Goal: Task Accomplishment & Management: Manage account settings

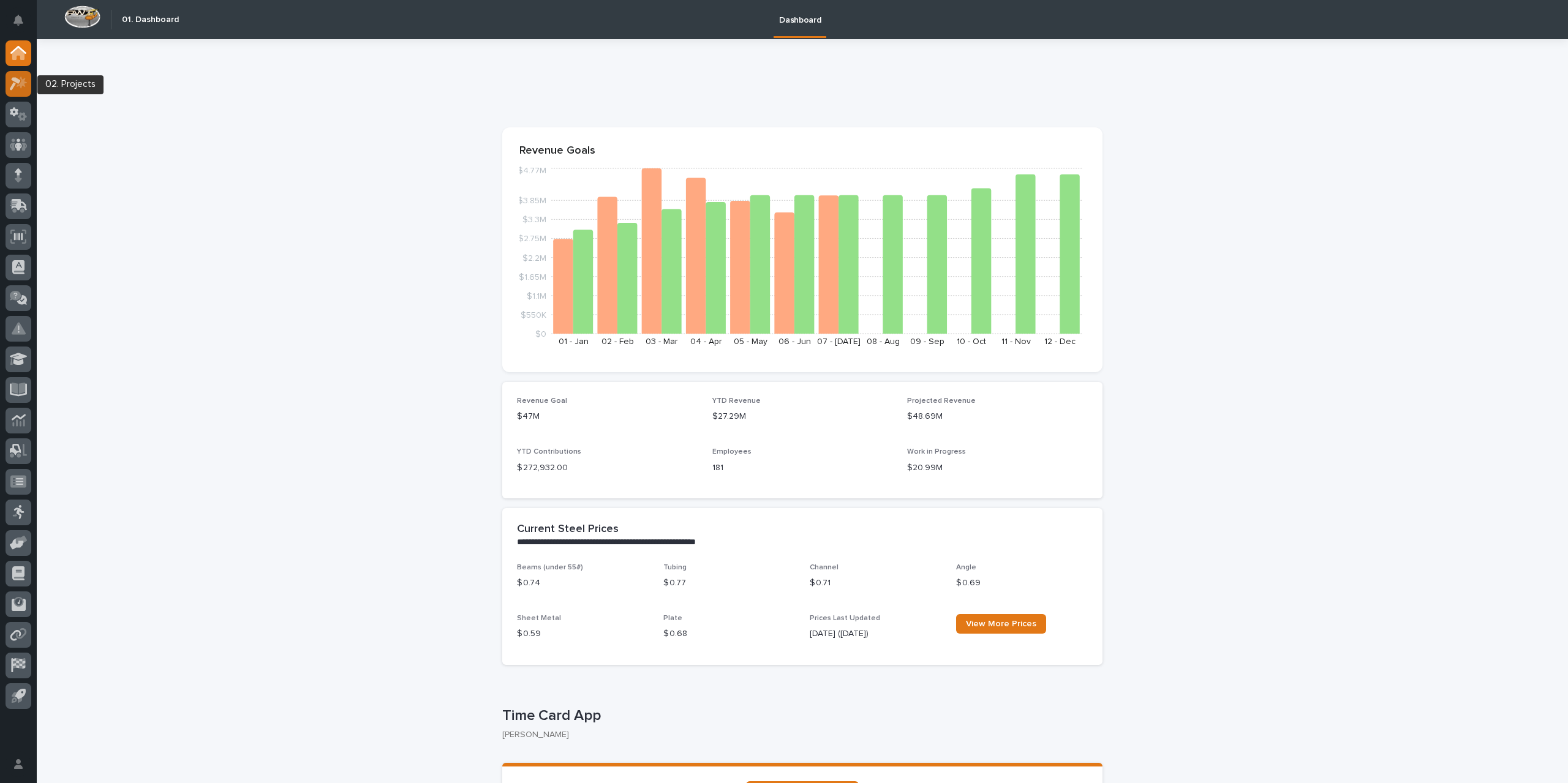
click at [18, 86] on icon at bounding box center [21, 81] width 11 height 12
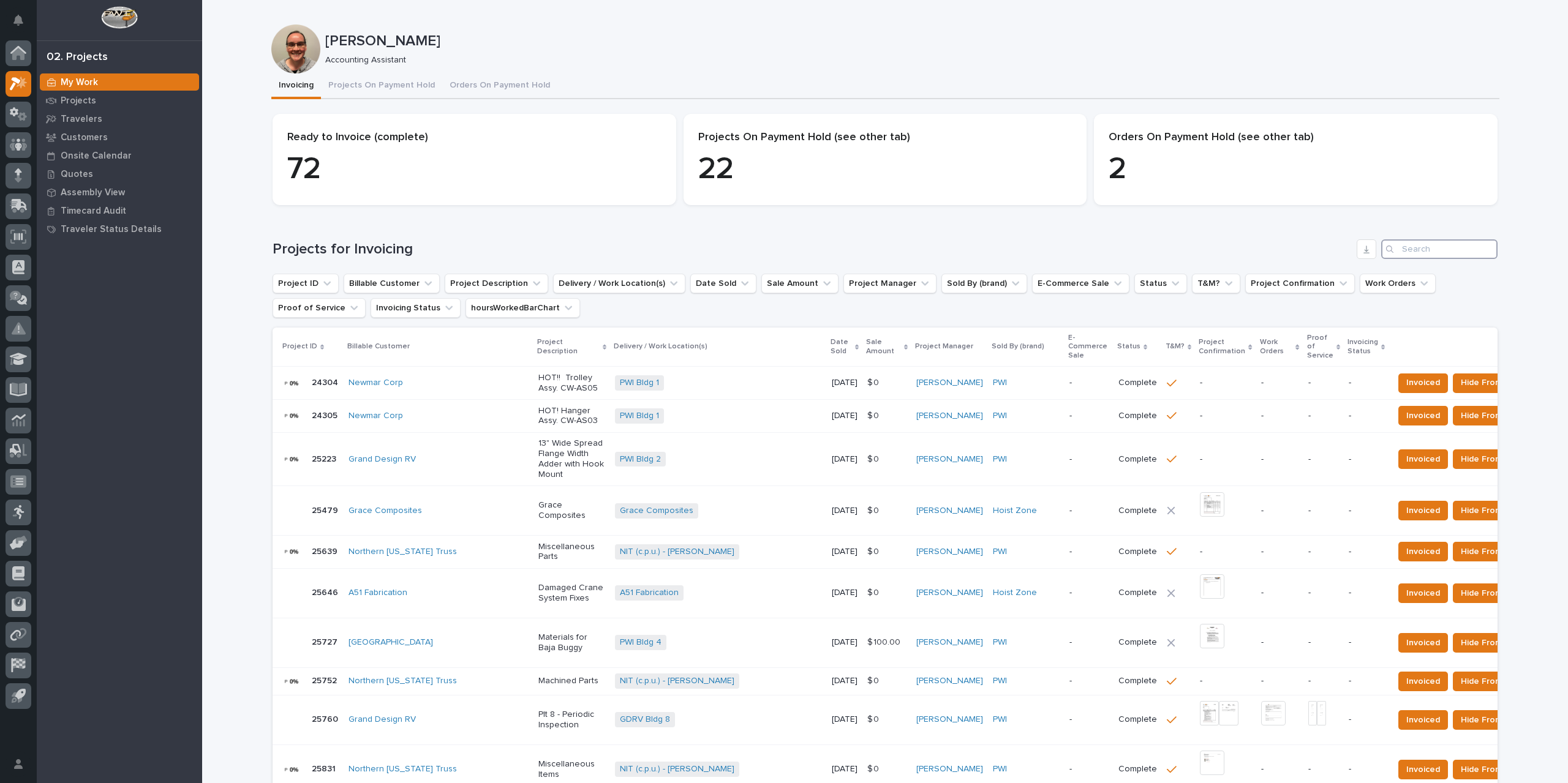
click at [1448, 245] on input "Search" at bounding box center [1439, 249] width 116 height 20
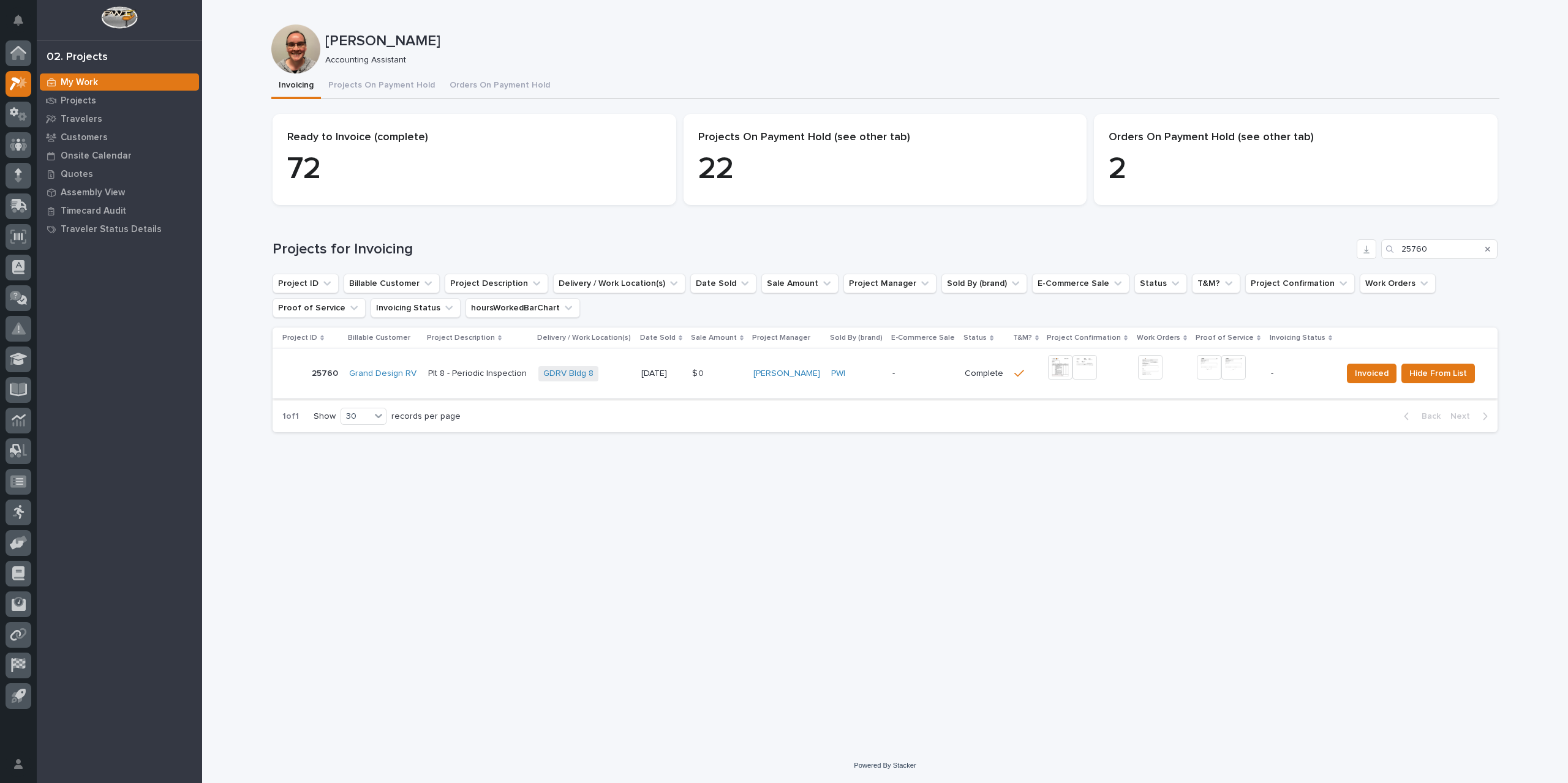
click at [1055, 364] on img at bounding box center [1060, 367] width 25 height 25
click at [1201, 369] on img at bounding box center [1209, 367] width 25 height 25
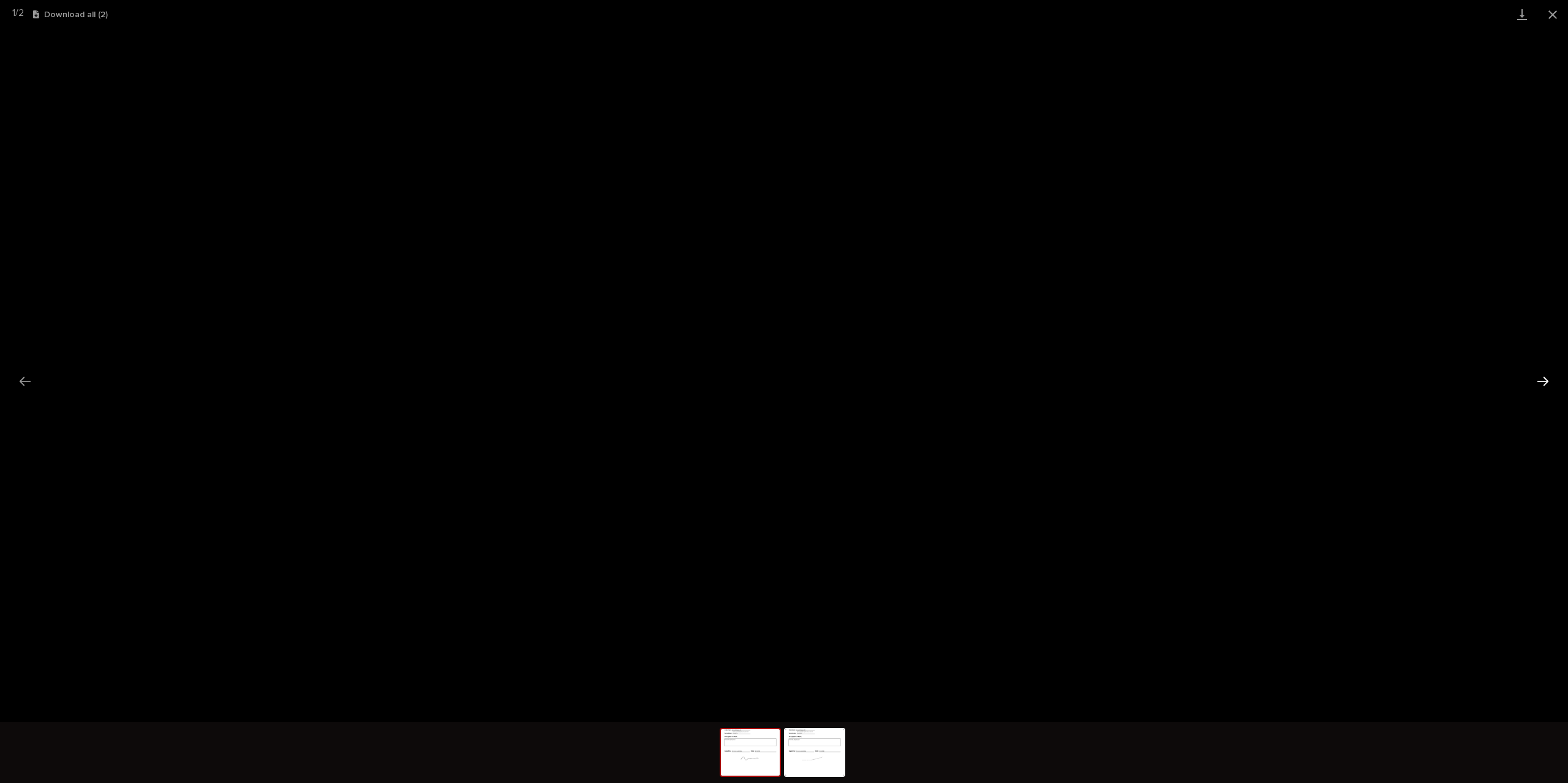
click at [1547, 384] on button "Next slide" at bounding box center [1543, 381] width 25 height 24
click at [18, 388] on button "Previous slide" at bounding box center [25, 381] width 25 height 24
drag, startPoint x: 1558, startPoint y: 11, endPoint x: 1545, endPoint y: 26, distance: 19.8
click at [1558, 11] on button "Close gallery" at bounding box center [1552, 14] width 30 height 29
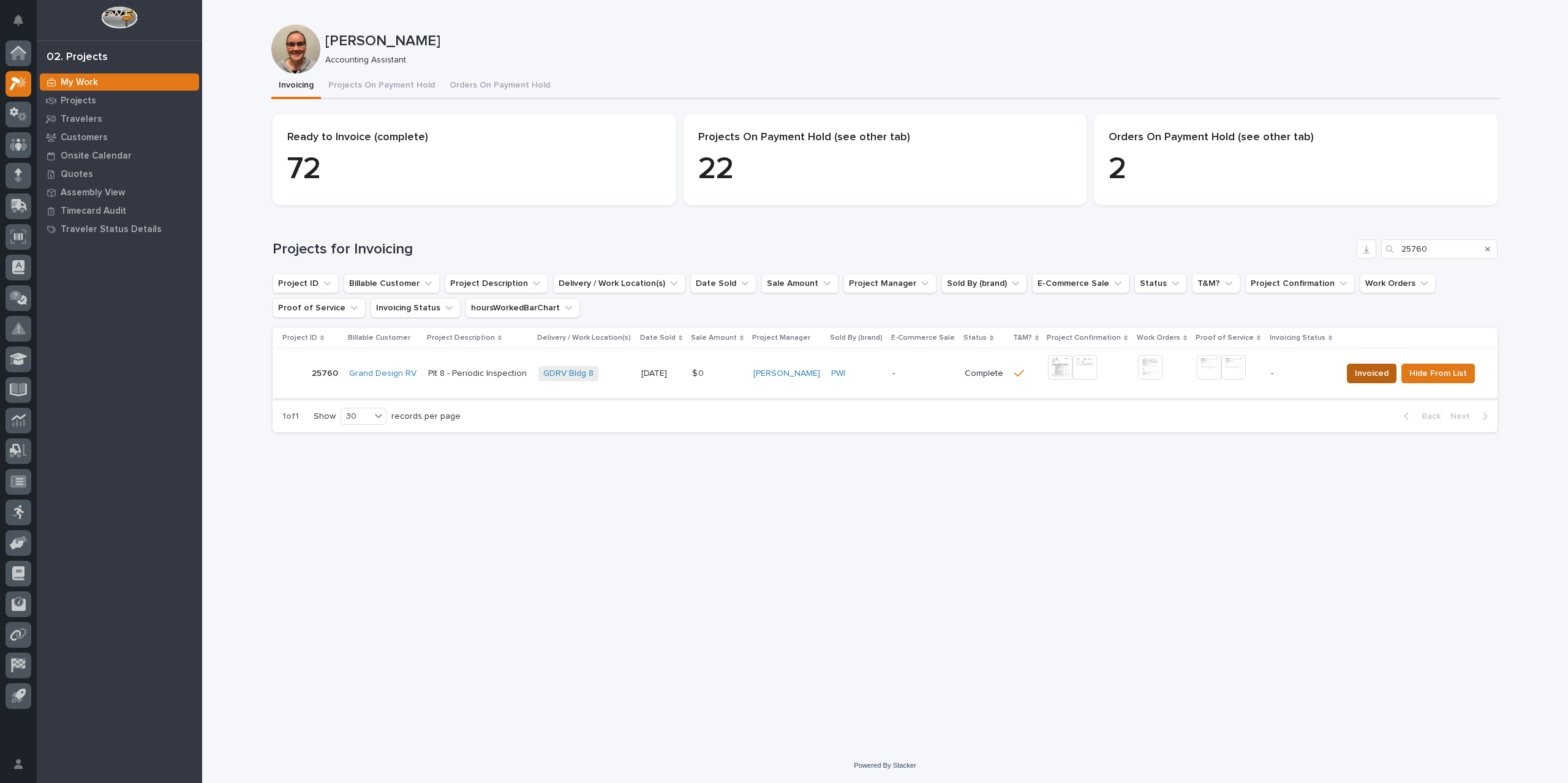
click at [1372, 379] on span "Invoiced" at bounding box center [1372, 373] width 34 height 15
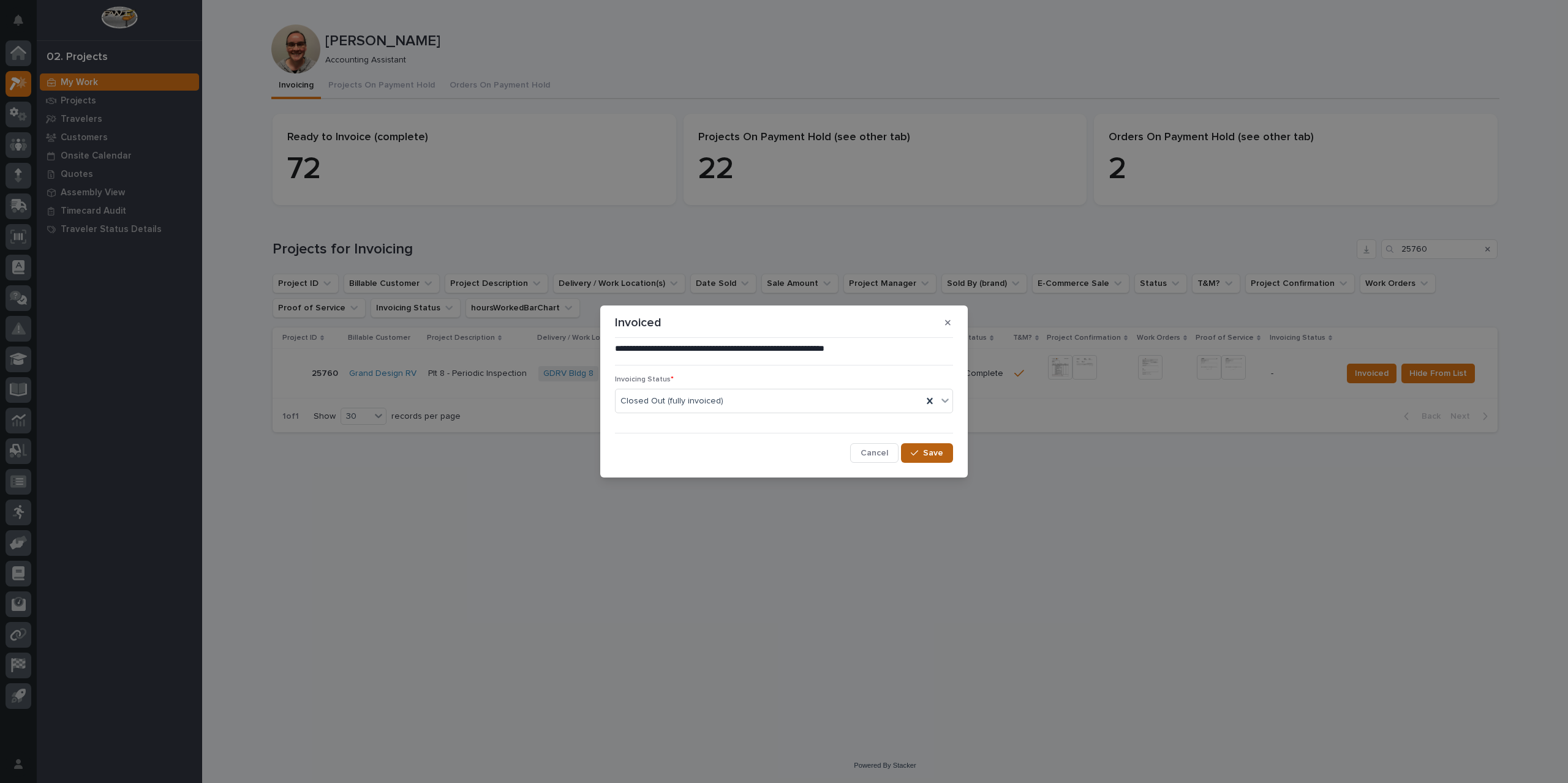
click at [935, 456] on span "Save" at bounding box center [933, 453] width 21 height 11
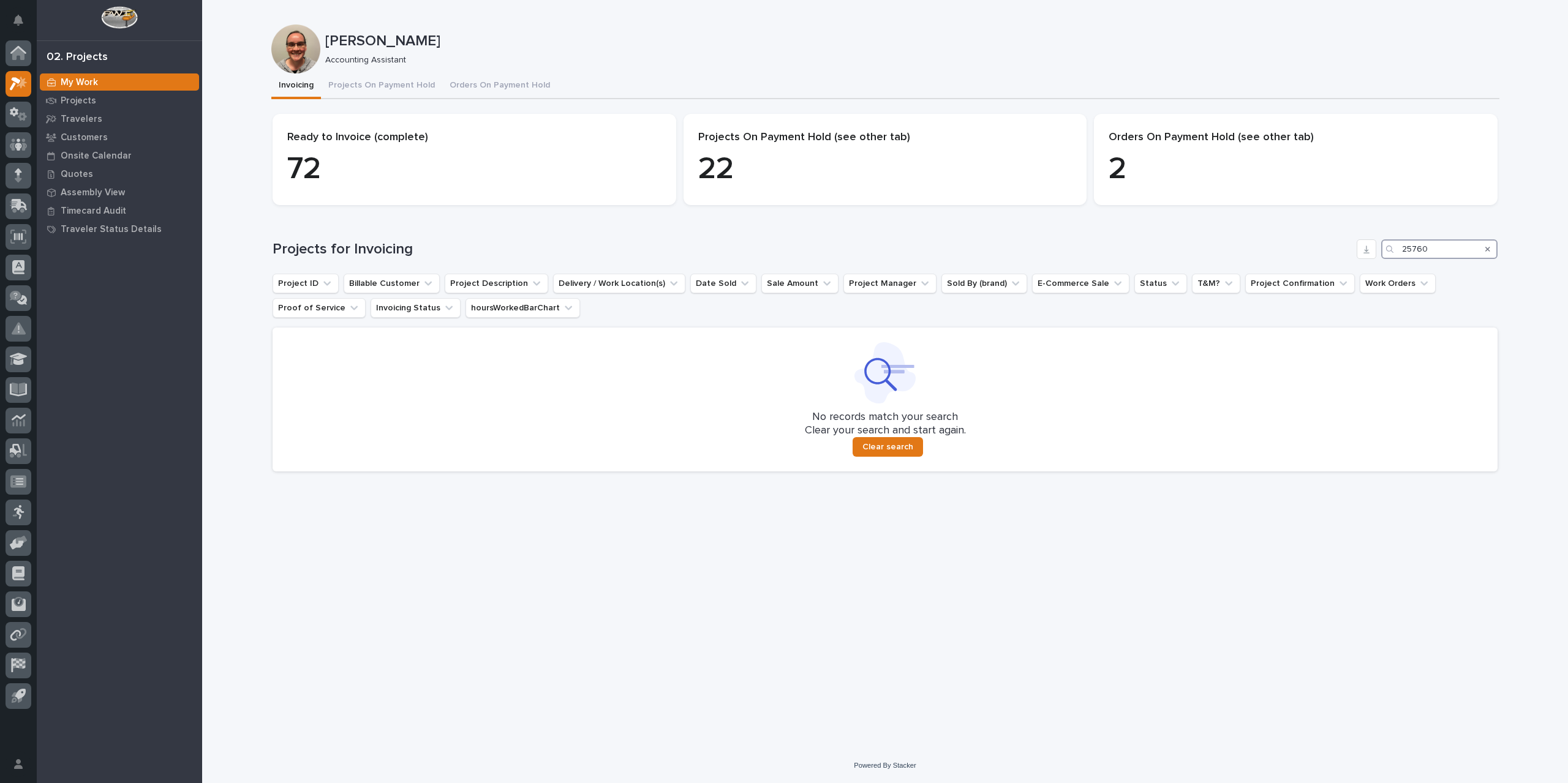
drag, startPoint x: 1410, startPoint y: 250, endPoint x: 1344, endPoint y: 254, distance: 66.1
click at [1344, 254] on div "Projects for Invoicing 25760" at bounding box center [884, 249] width 1225 height 20
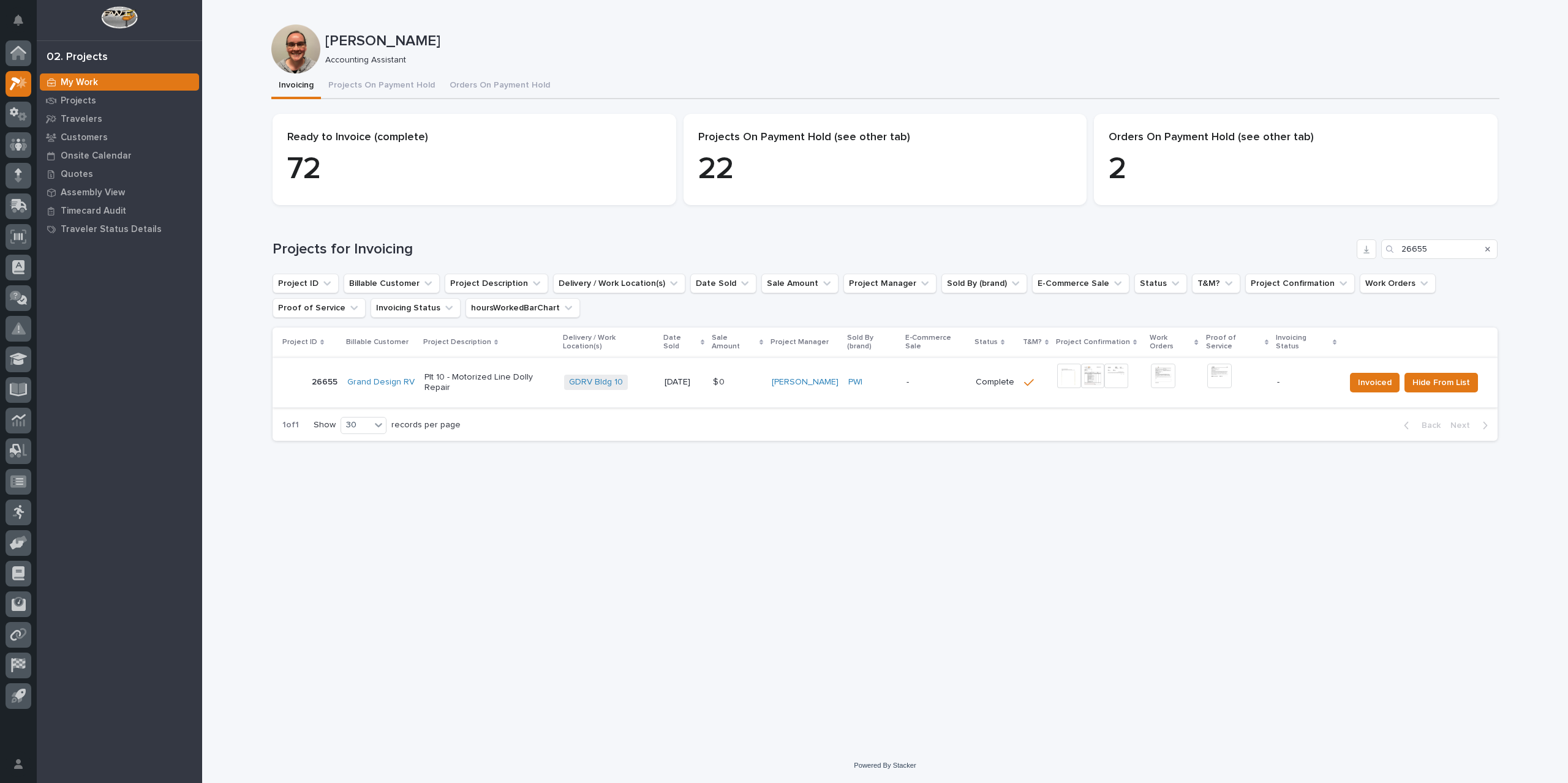
click at [1065, 368] on img at bounding box center [1069, 376] width 24 height 25
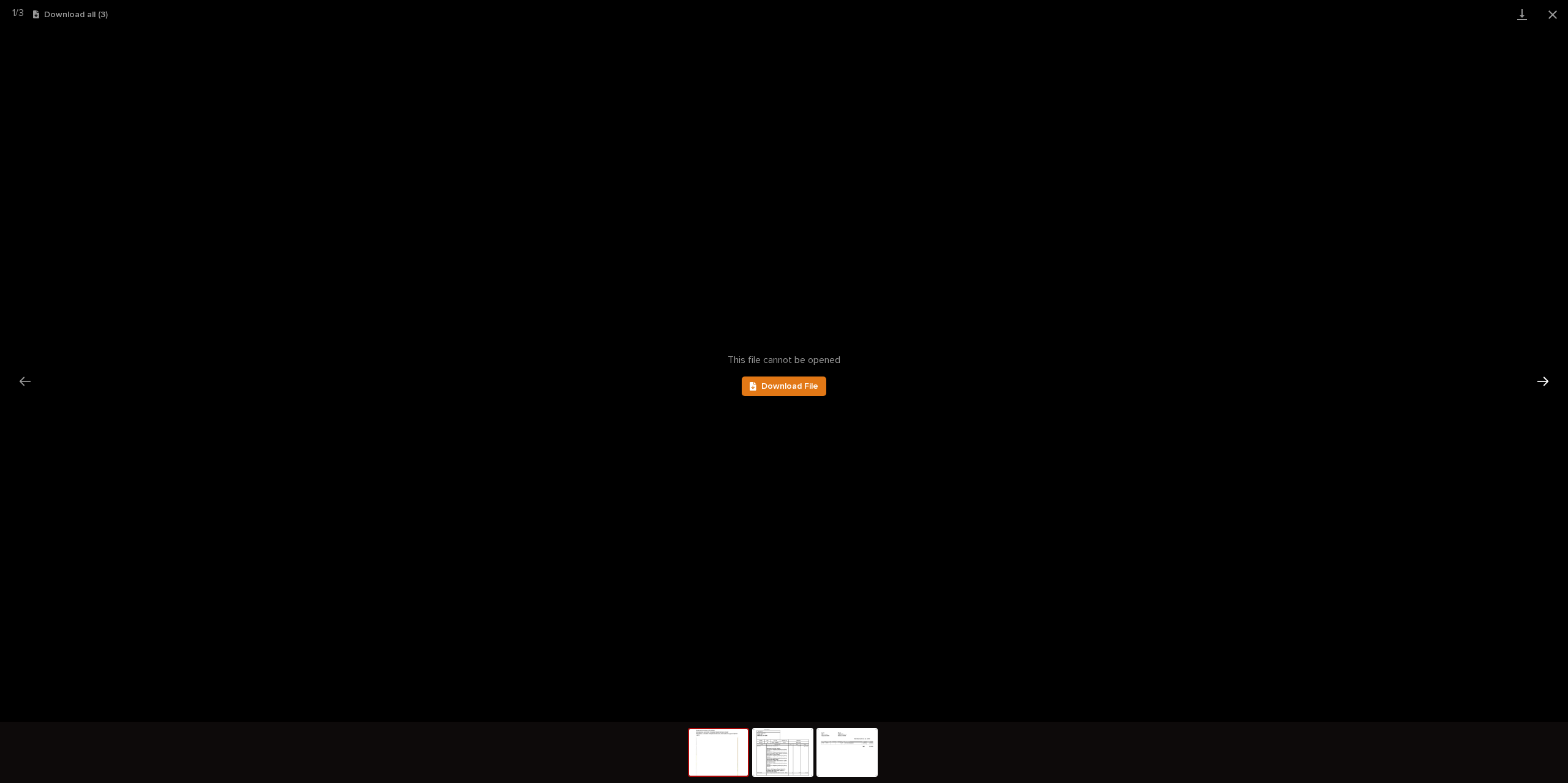
click at [1546, 383] on button "Next slide" at bounding box center [1543, 381] width 25 height 24
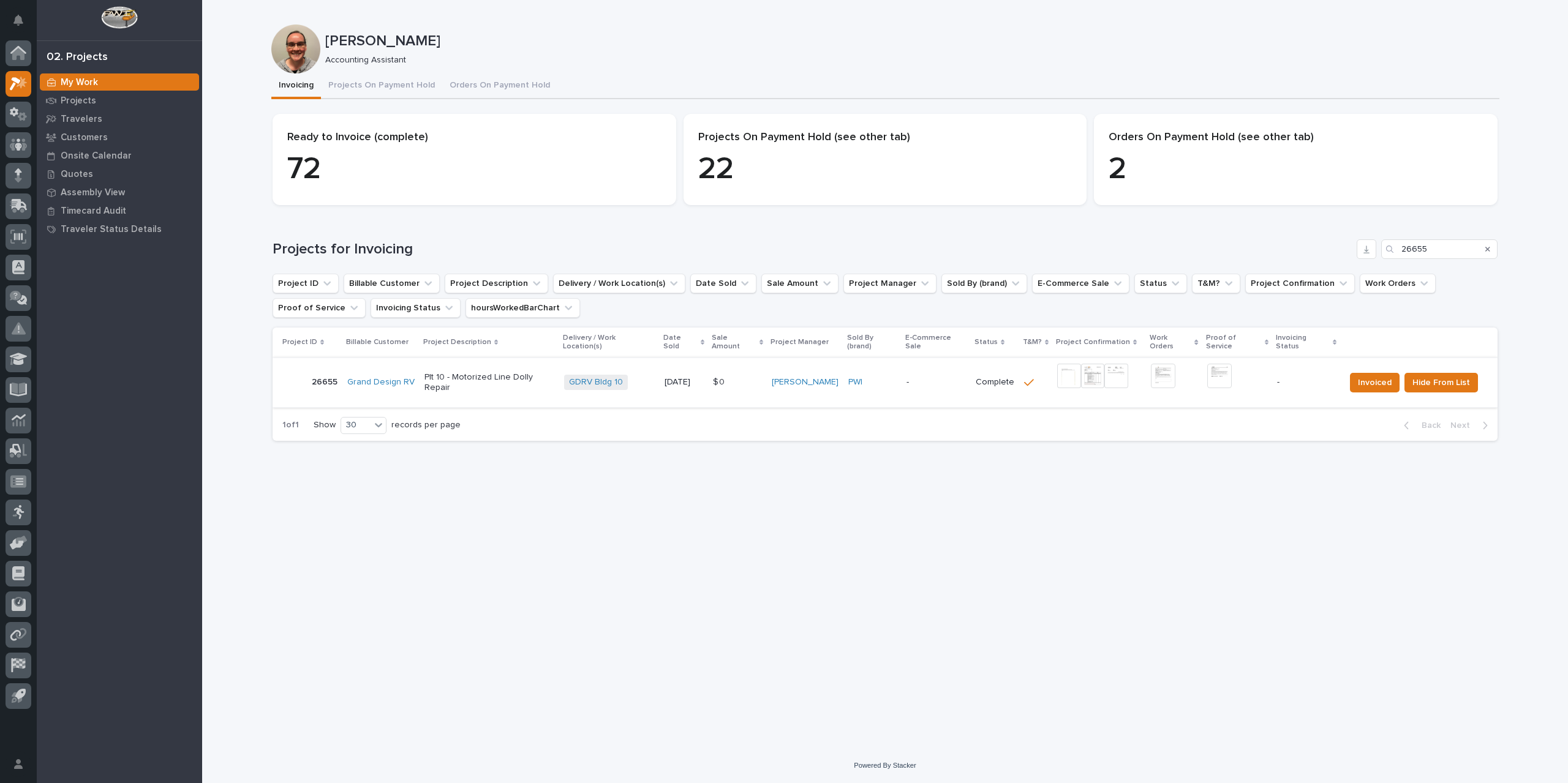
click at [1089, 366] on img at bounding box center [1093, 376] width 24 height 25
click at [1229, 366] on img at bounding box center [1219, 376] width 25 height 25
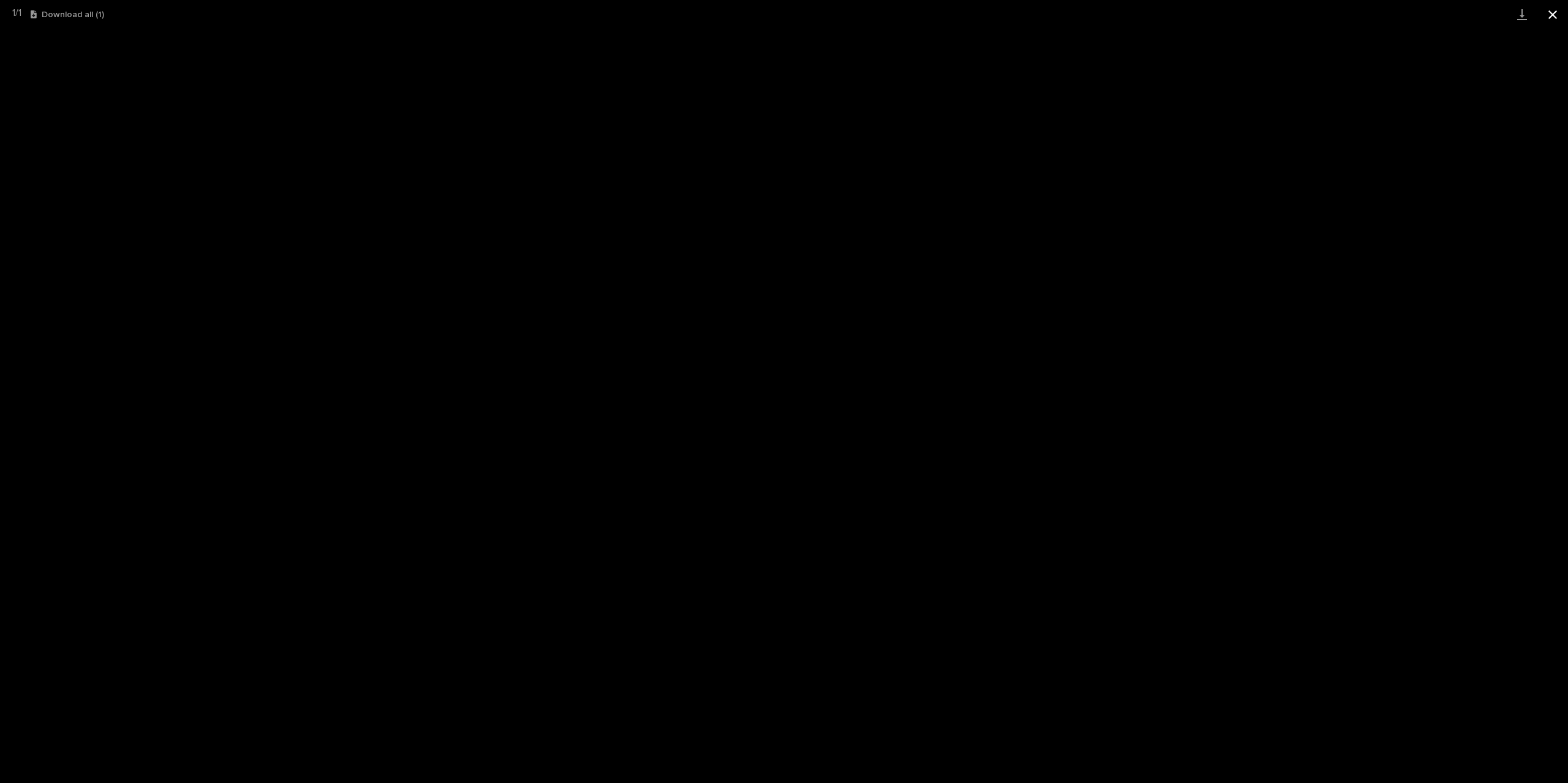
click at [1560, 7] on button "Close gallery" at bounding box center [1552, 14] width 30 height 29
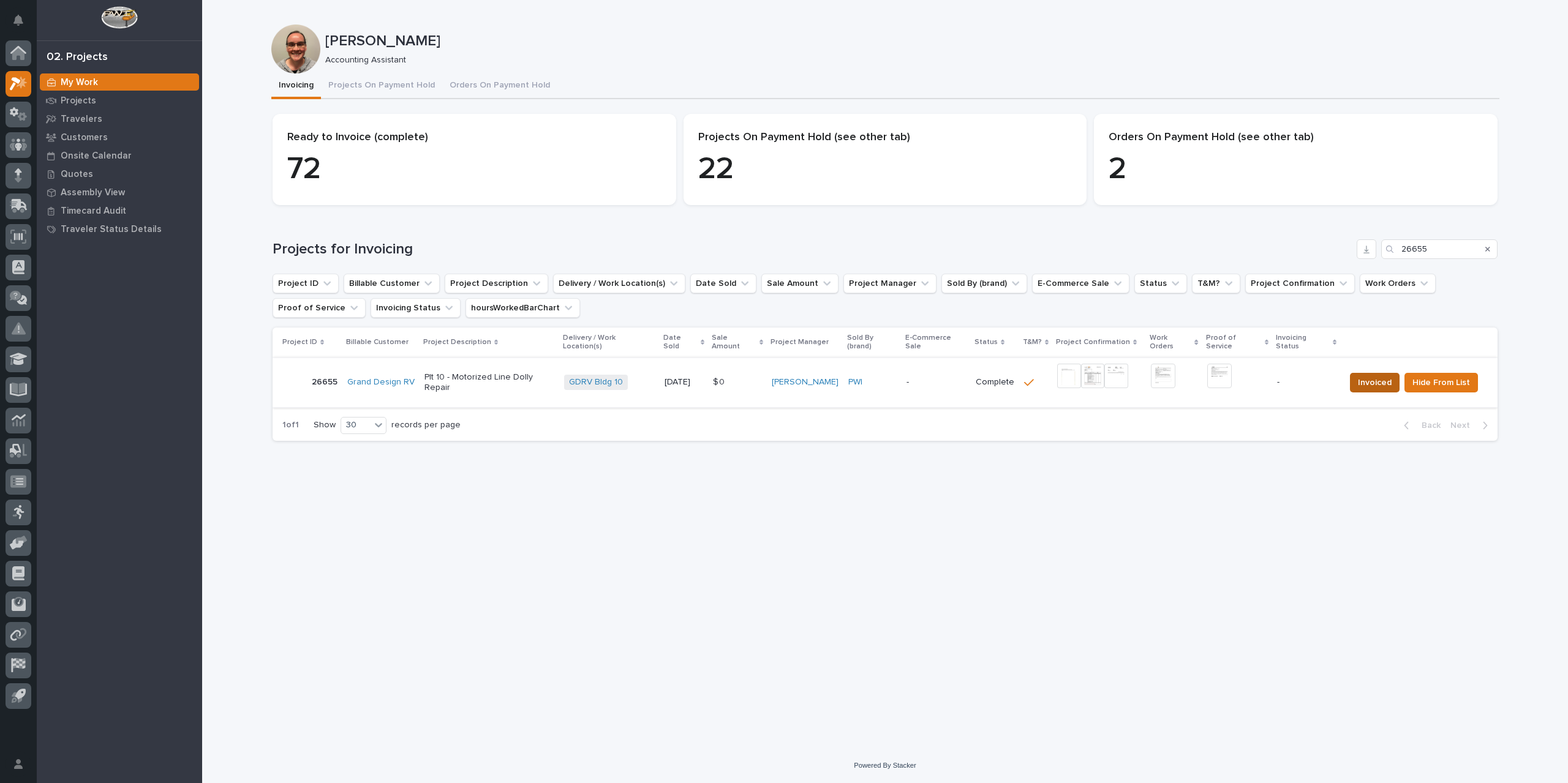
click at [1370, 376] on span "Invoiced" at bounding box center [1375, 383] width 34 height 15
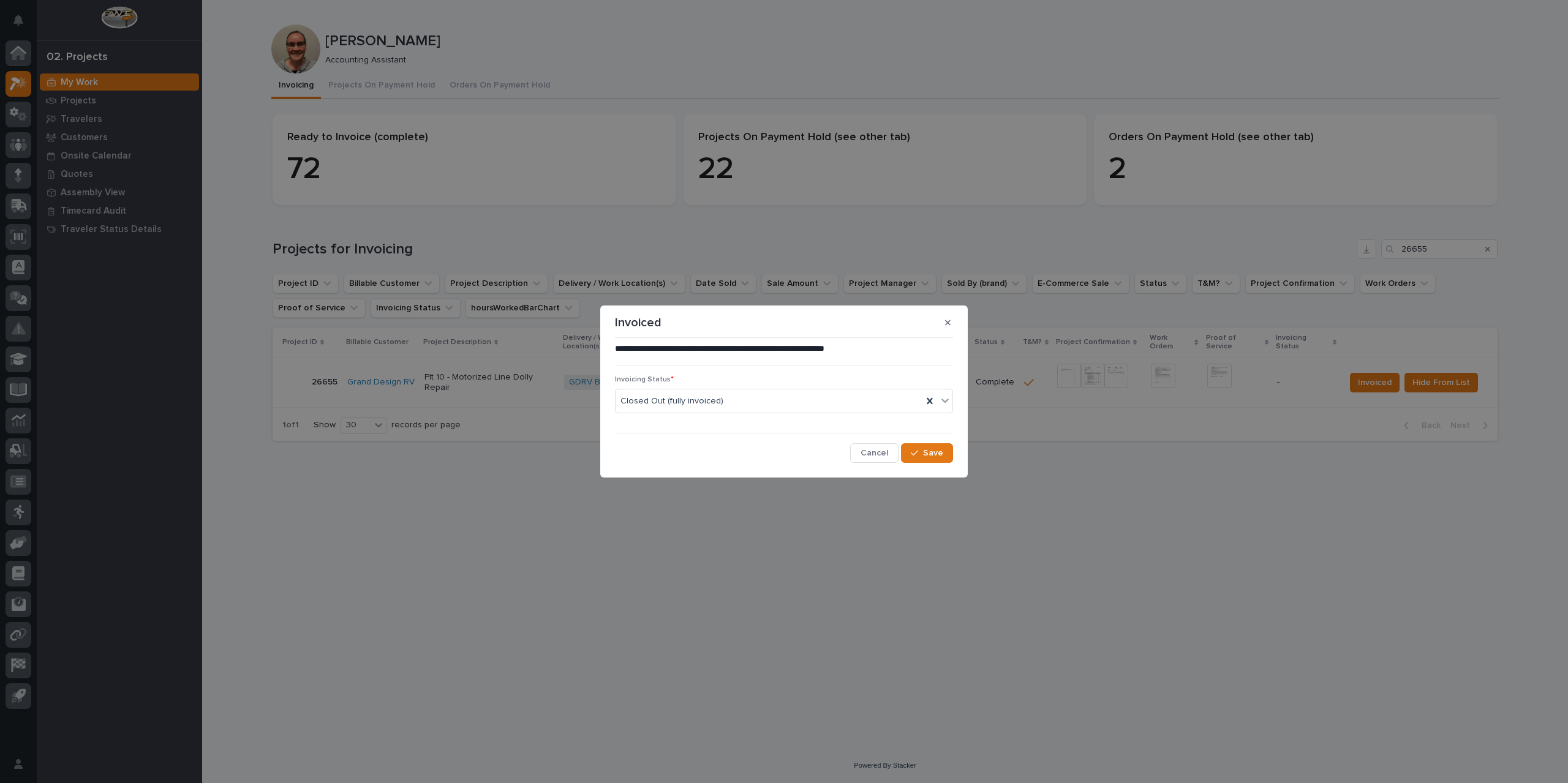
click at [962, 459] on section "**********" at bounding box center [783, 391] width 367 height 172
click at [921, 456] on div "button" at bounding box center [916, 453] width 12 height 8
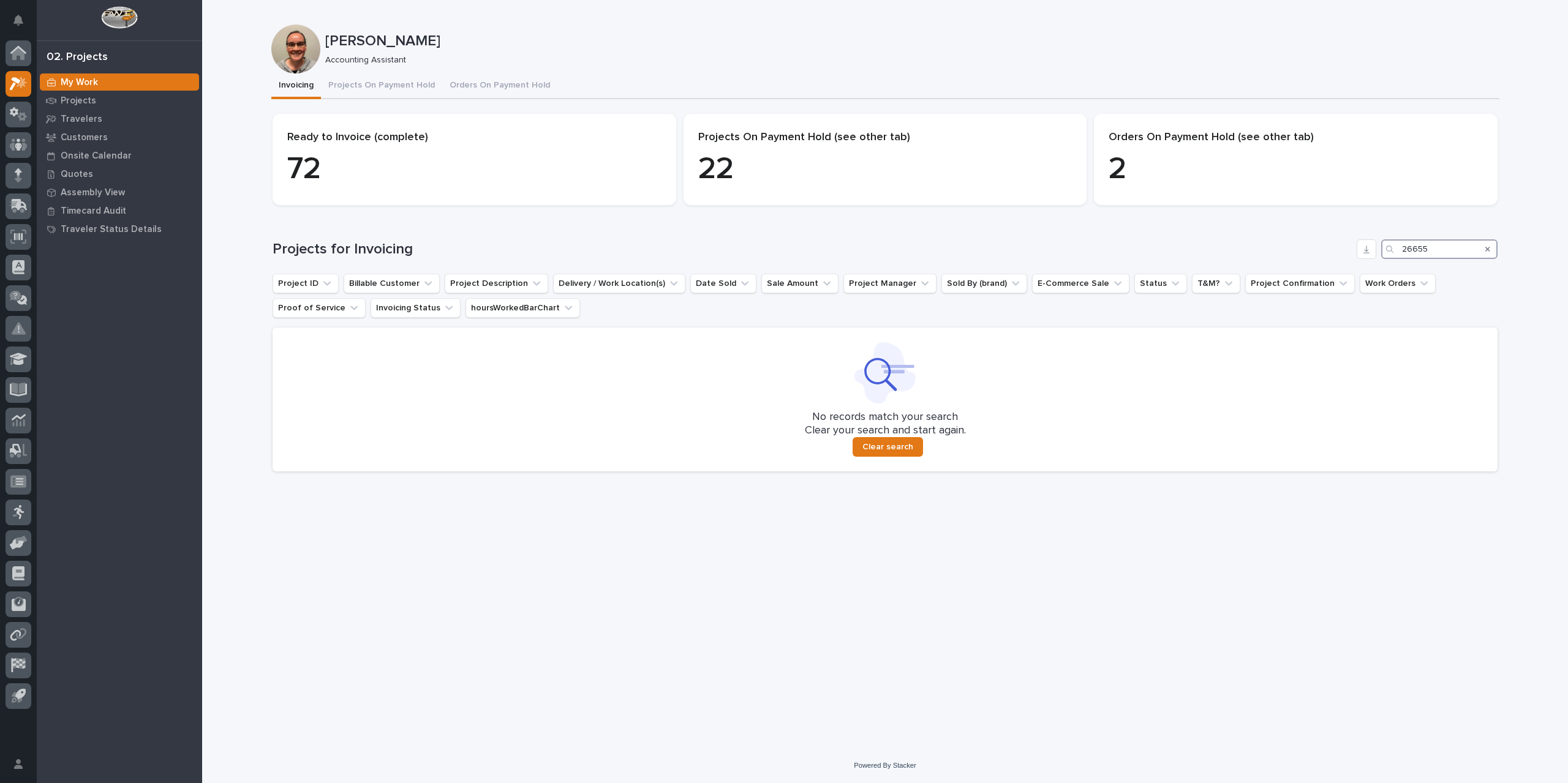
drag, startPoint x: 1447, startPoint y: 252, endPoint x: 1354, endPoint y: 262, distance: 93.5
click at [1354, 262] on div "Projects for Invoicing 26655 Project ID Billable Customer Project Description D…" at bounding box center [884, 355] width 1225 height 232
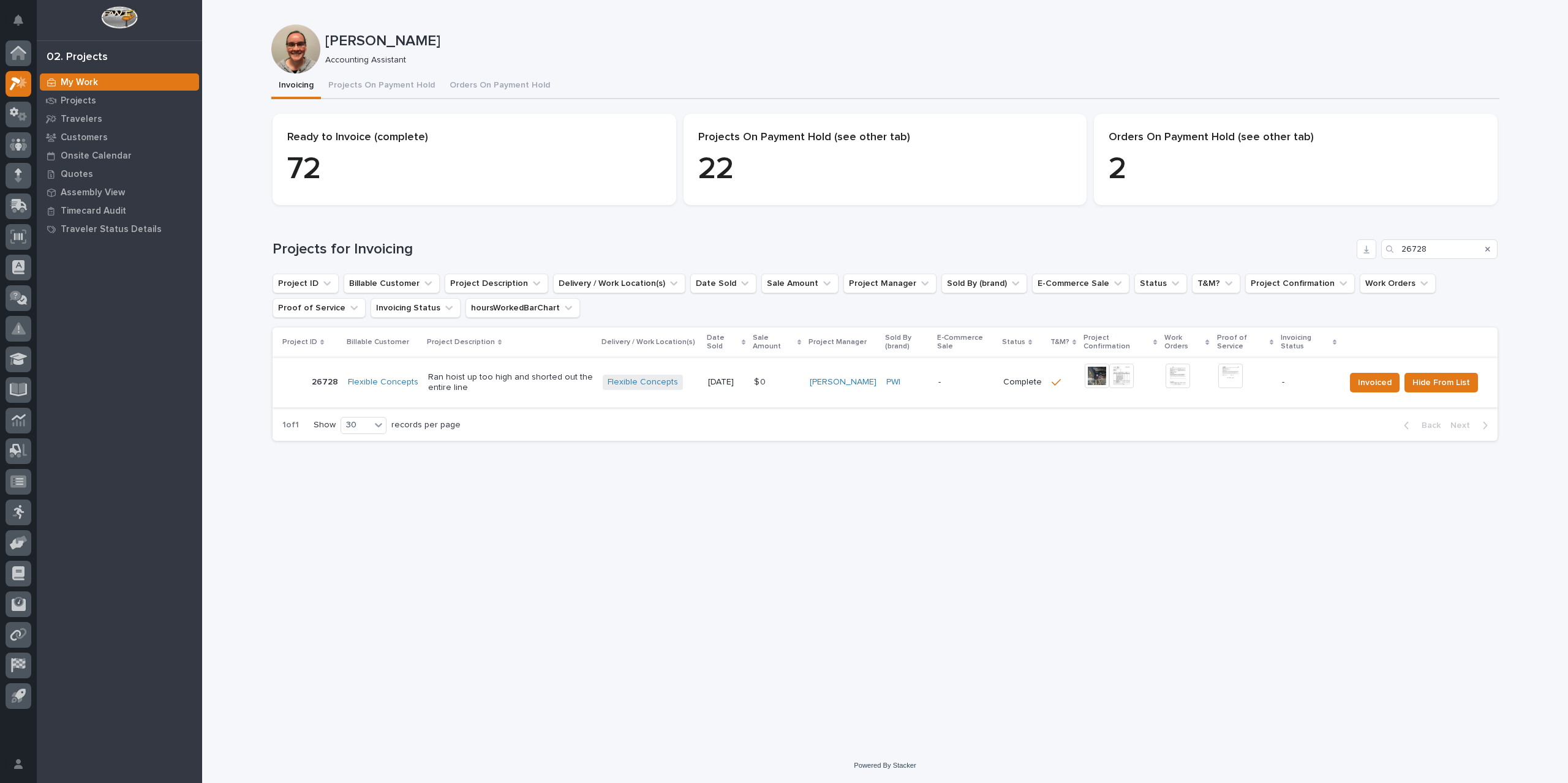
click at [1123, 379] on img at bounding box center [1122, 376] width 25 height 25
click at [1126, 378] on img at bounding box center [1122, 376] width 25 height 25
click at [1237, 378] on img at bounding box center [1230, 376] width 25 height 25
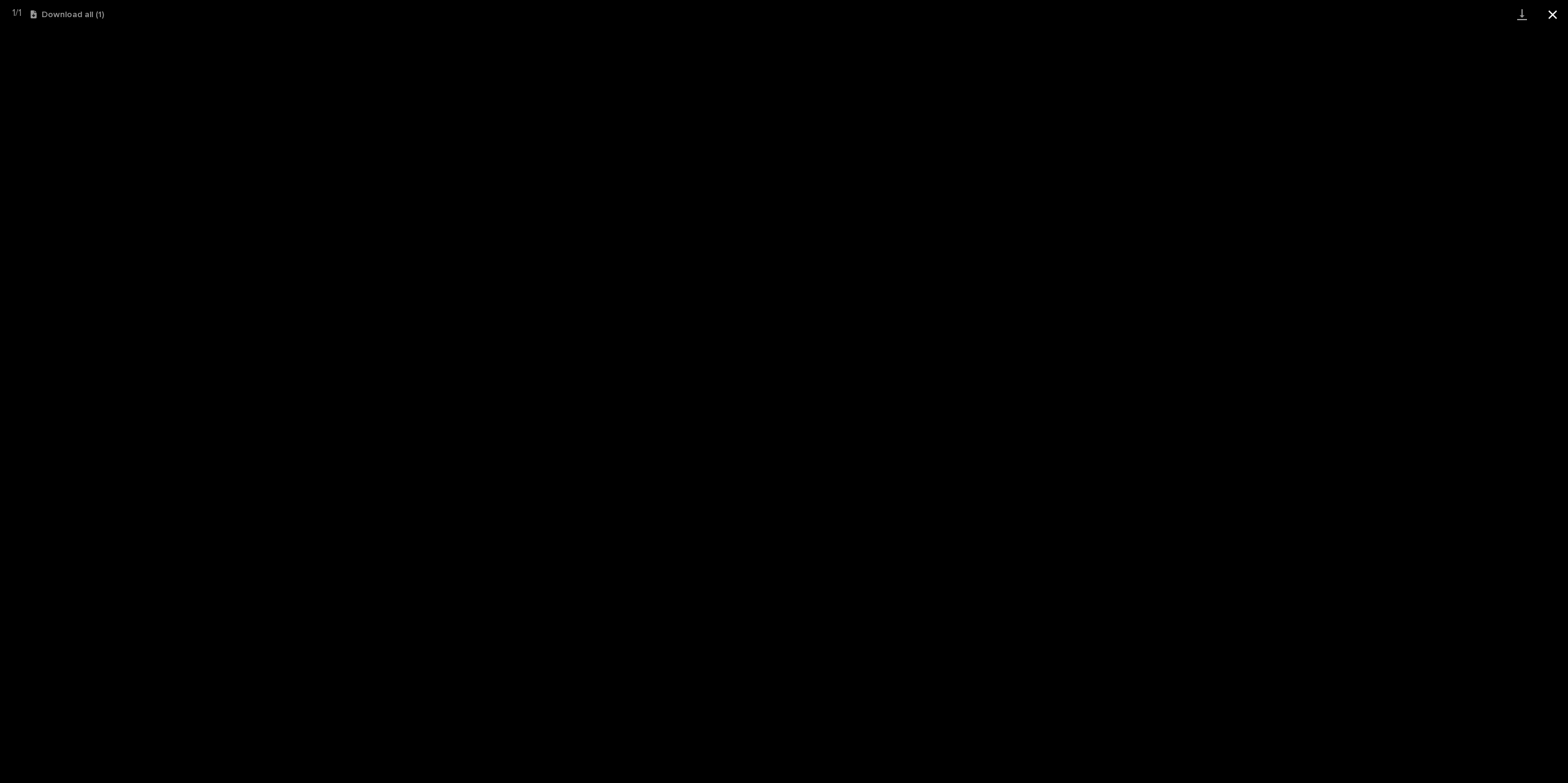
click at [1560, 11] on button "Close gallery" at bounding box center [1552, 14] width 30 height 29
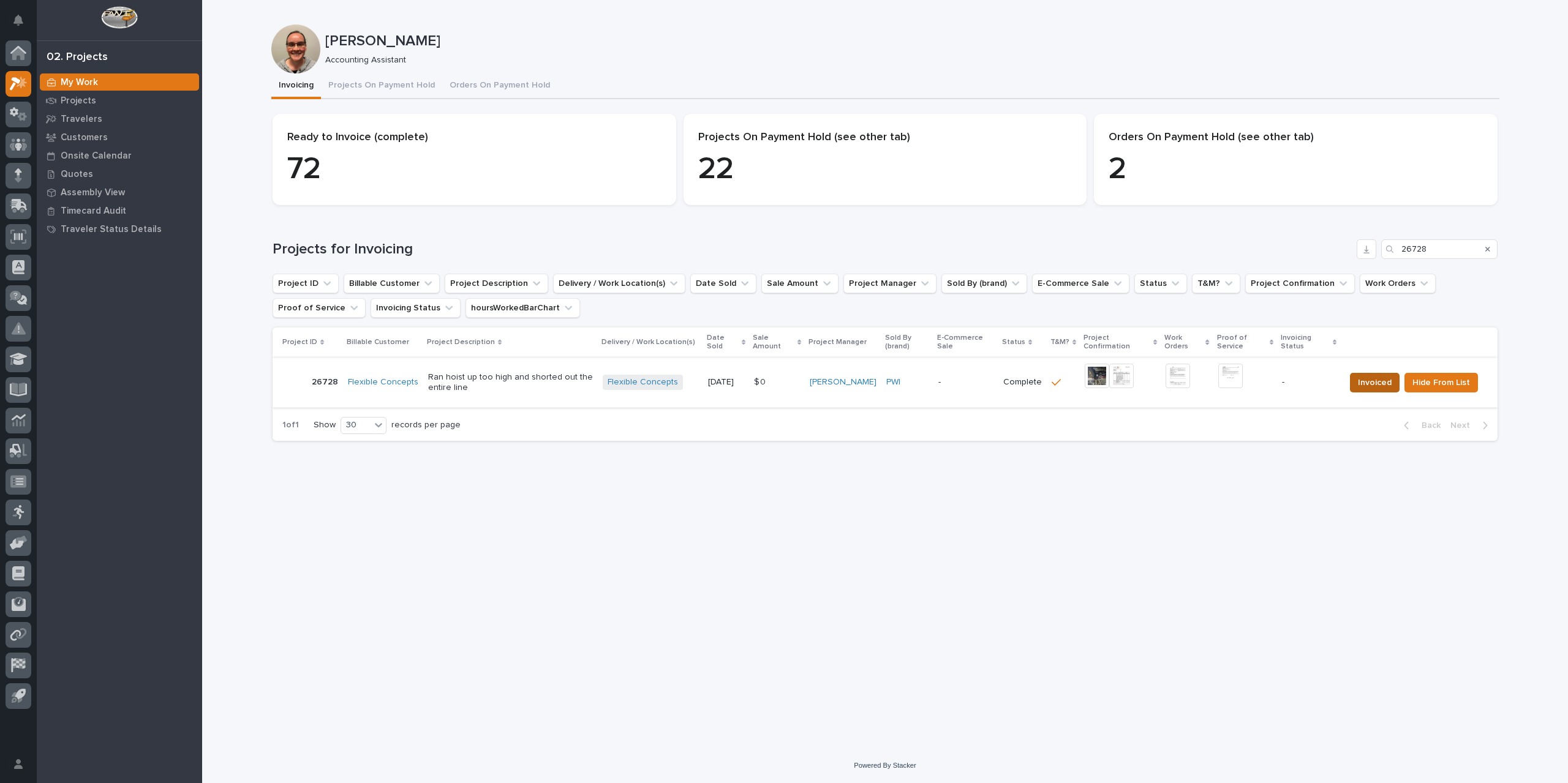
click at [1380, 381] on span "Invoiced" at bounding box center [1375, 383] width 34 height 15
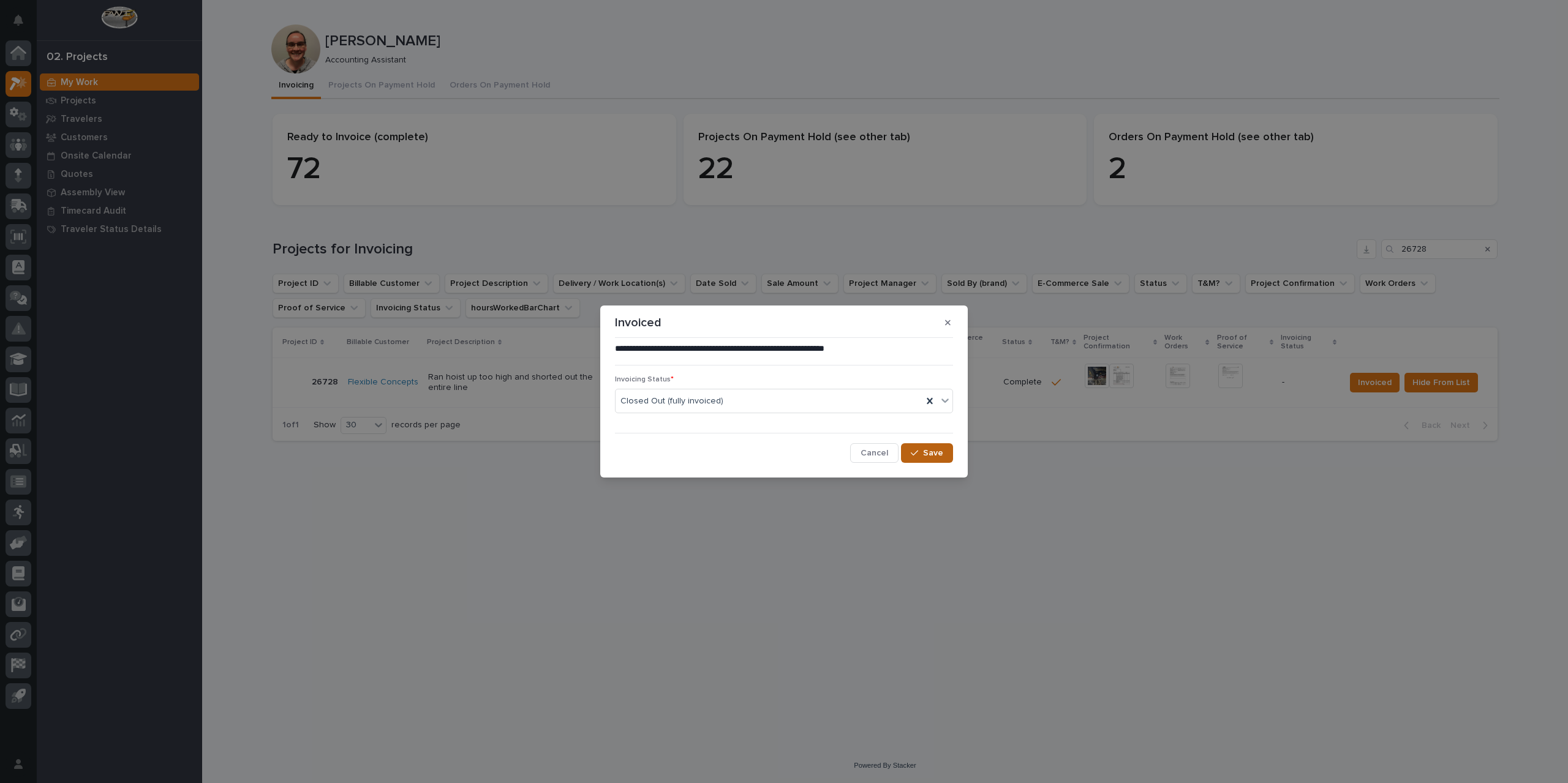
click at [916, 449] on icon "button" at bounding box center [914, 453] width 7 height 8
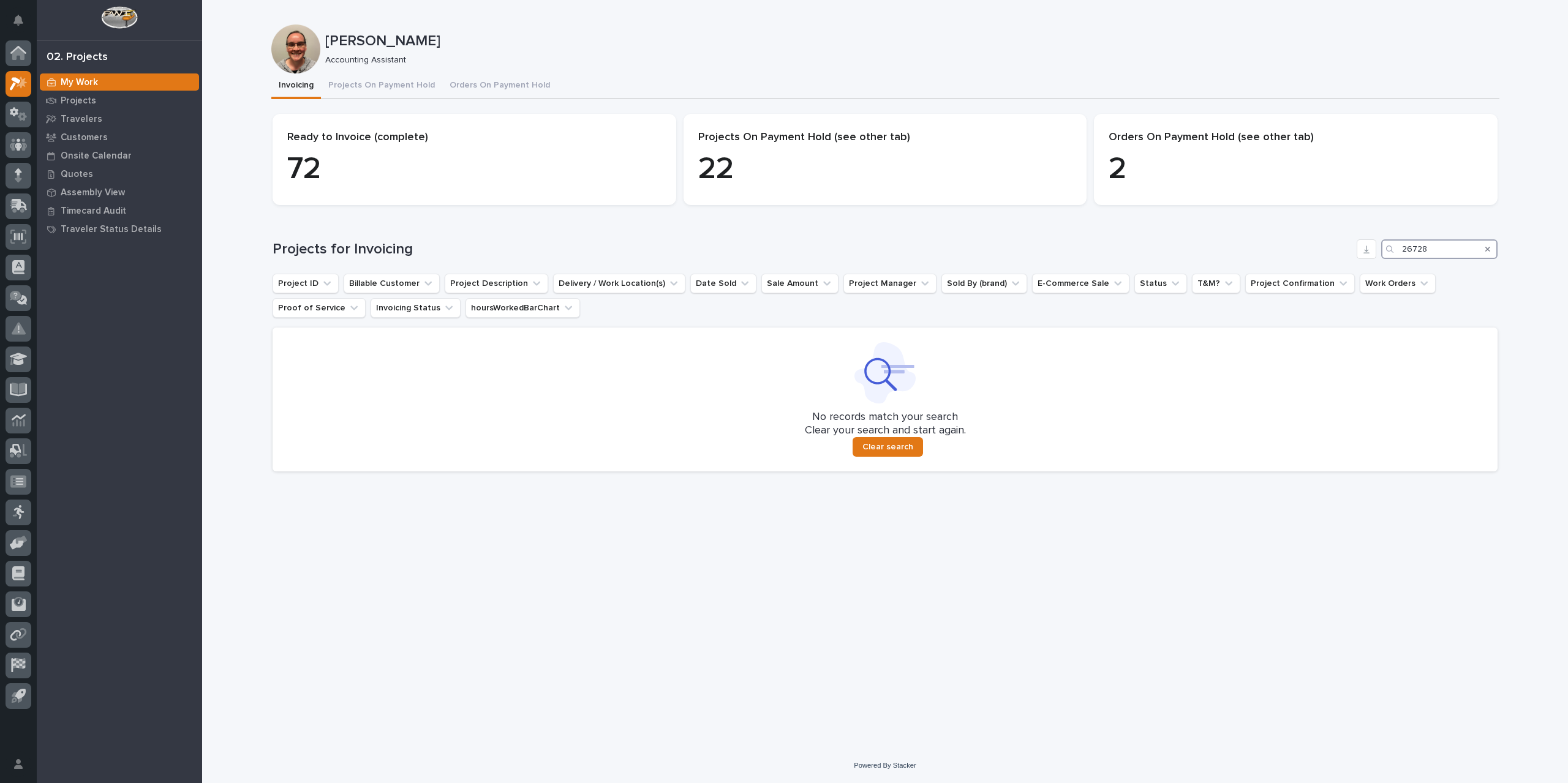
drag, startPoint x: 1436, startPoint y: 246, endPoint x: 1354, endPoint y: 259, distance: 83.0
click at [1354, 259] on div "Projects for Invoicing 26728 Project ID Billable Customer Project Description D…" at bounding box center [884, 355] width 1225 height 232
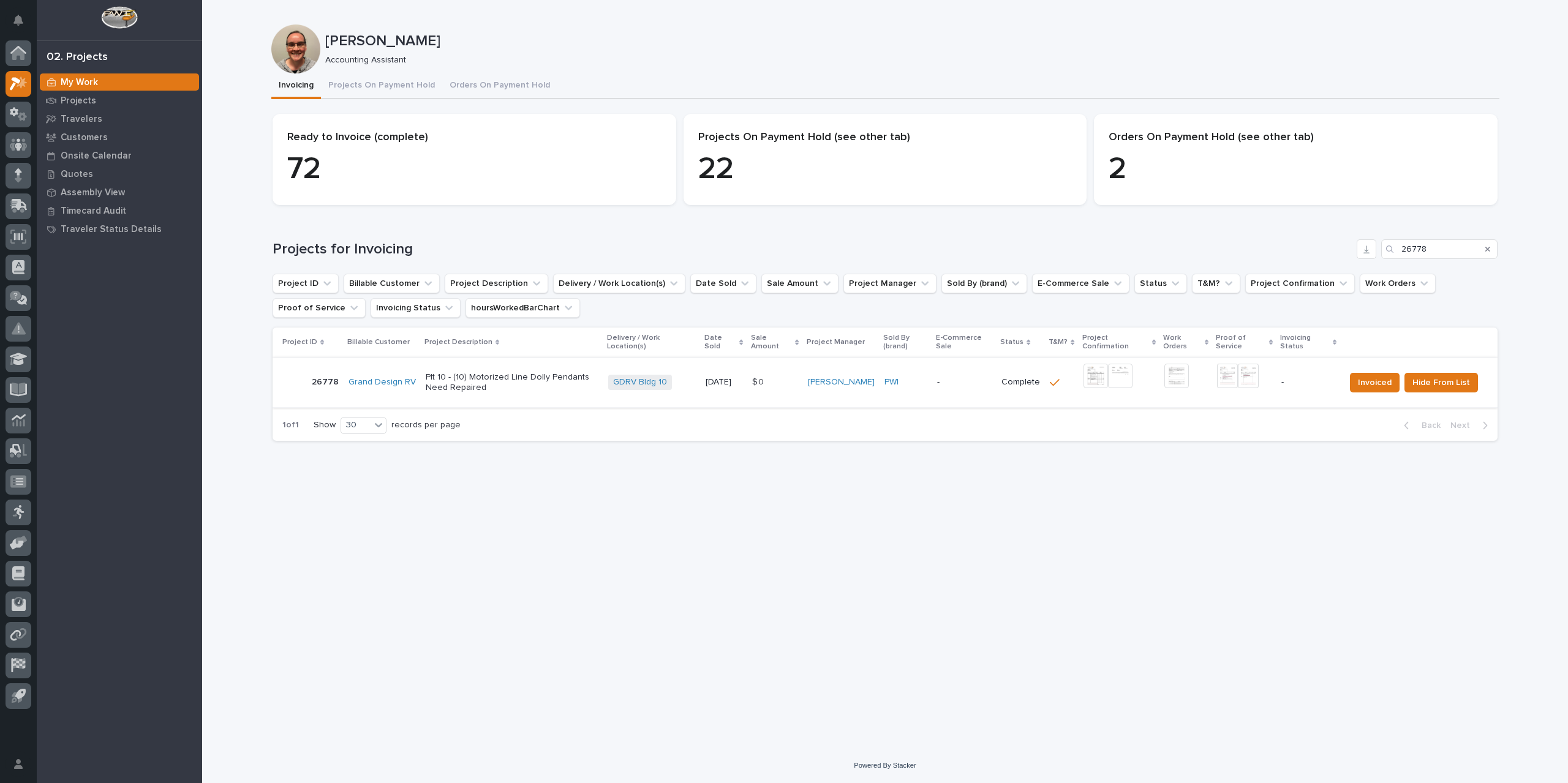
click at [1093, 376] on img at bounding box center [1095, 376] width 25 height 25
click at [1228, 378] on img at bounding box center [1227, 376] width 21 height 25
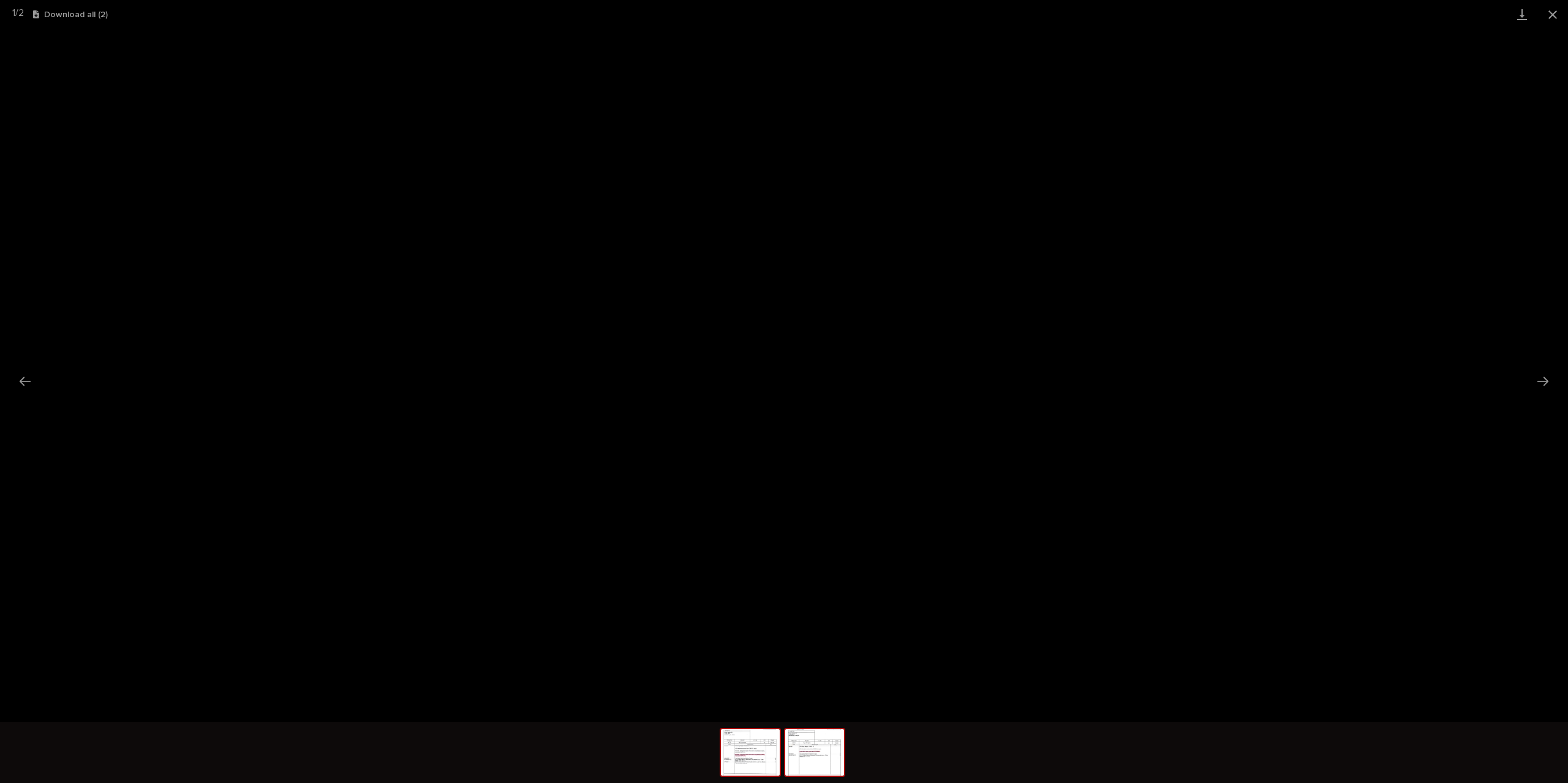
click at [817, 754] on img at bounding box center [814, 753] width 59 height 47
click at [754, 767] on img at bounding box center [750, 753] width 59 height 47
click at [814, 765] on img at bounding box center [814, 753] width 59 height 47
click at [761, 766] on img at bounding box center [750, 753] width 59 height 47
click at [1553, 11] on button "Close gallery" at bounding box center [1552, 14] width 30 height 29
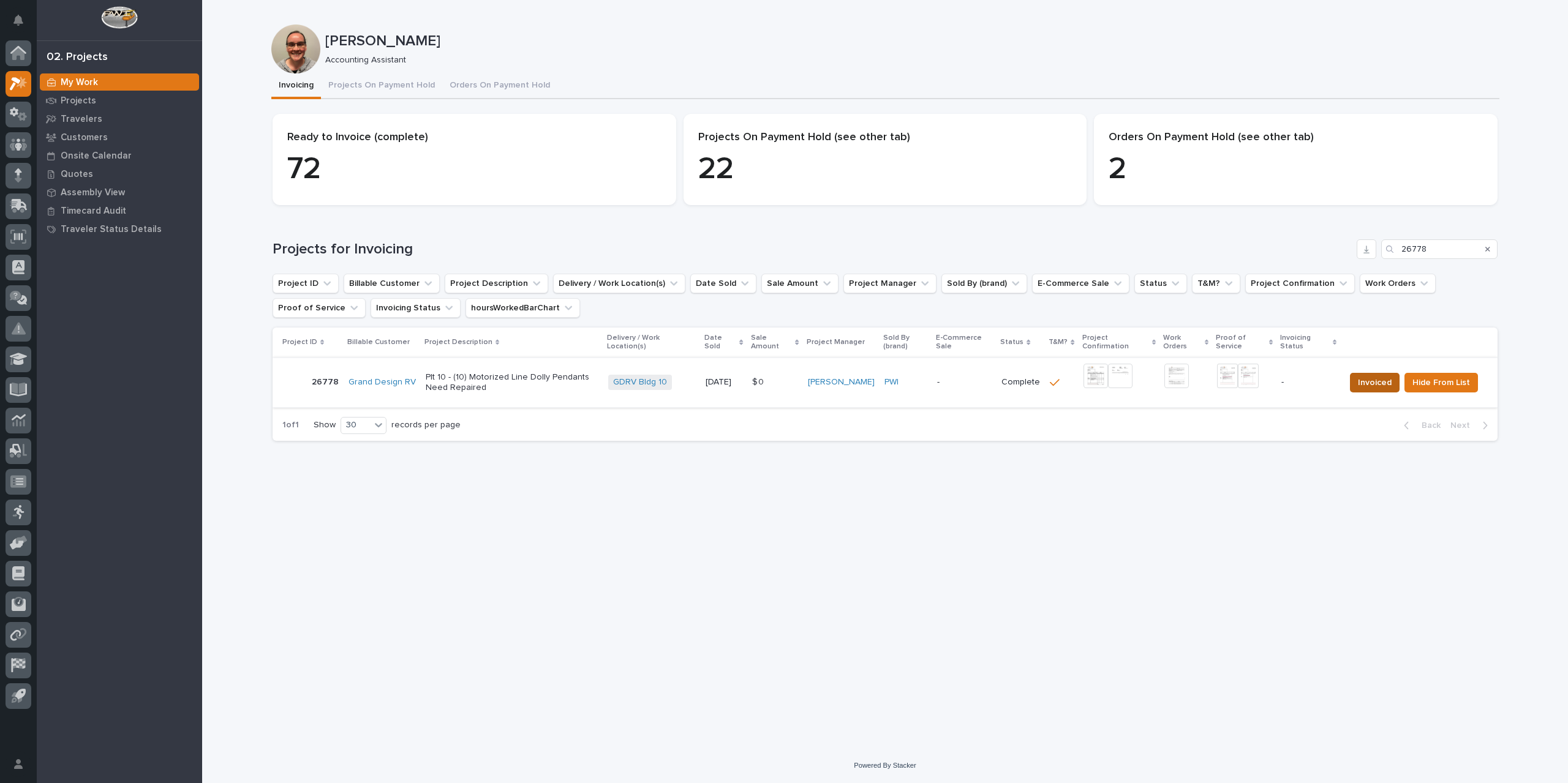
click at [1380, 380] on span "Invoiced" at bounding box center [1375, 383] width 34 height 15
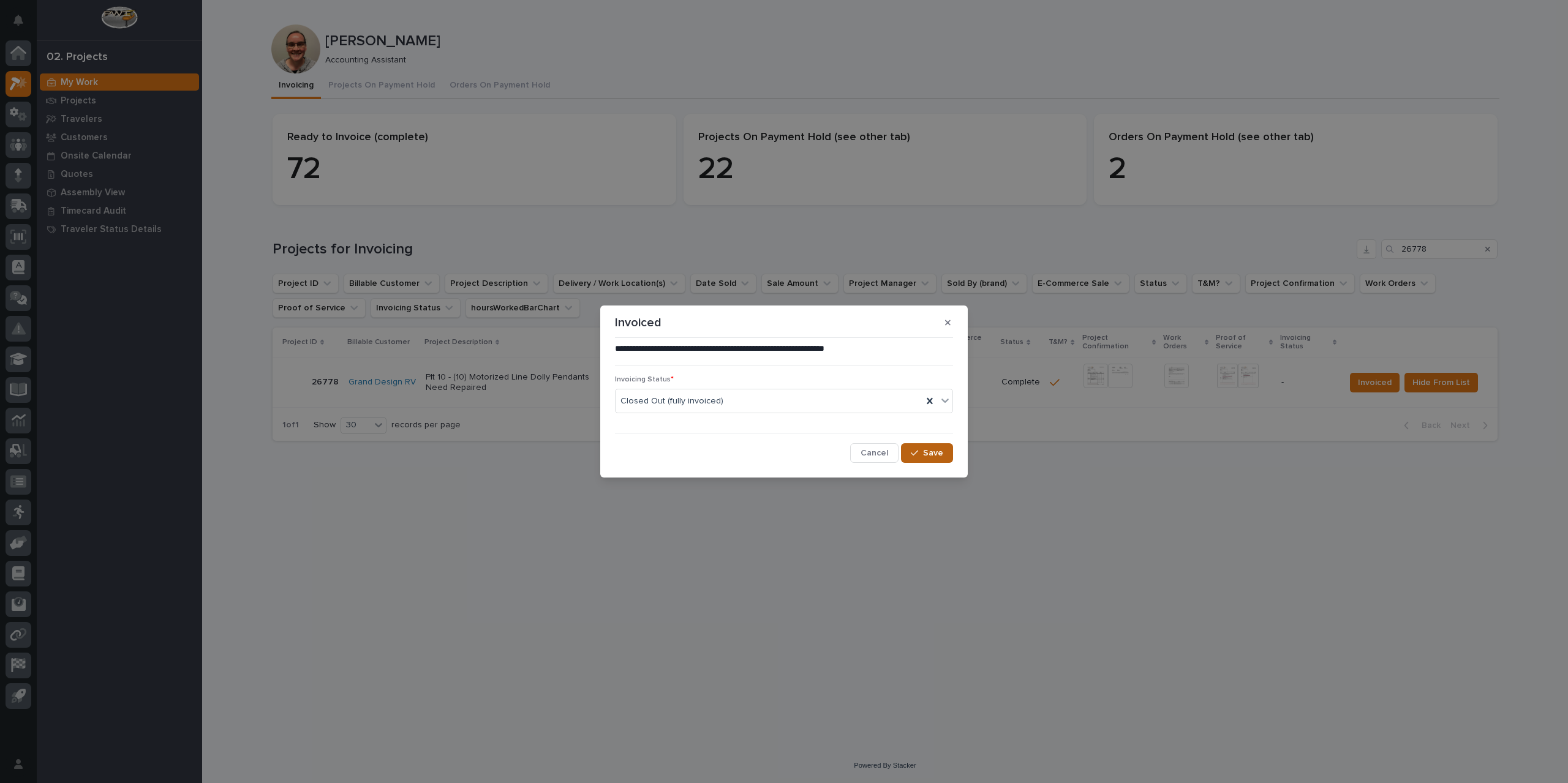
click at [936, 453] on span "Save" at bounding box center [933, 453] width 21 height 11
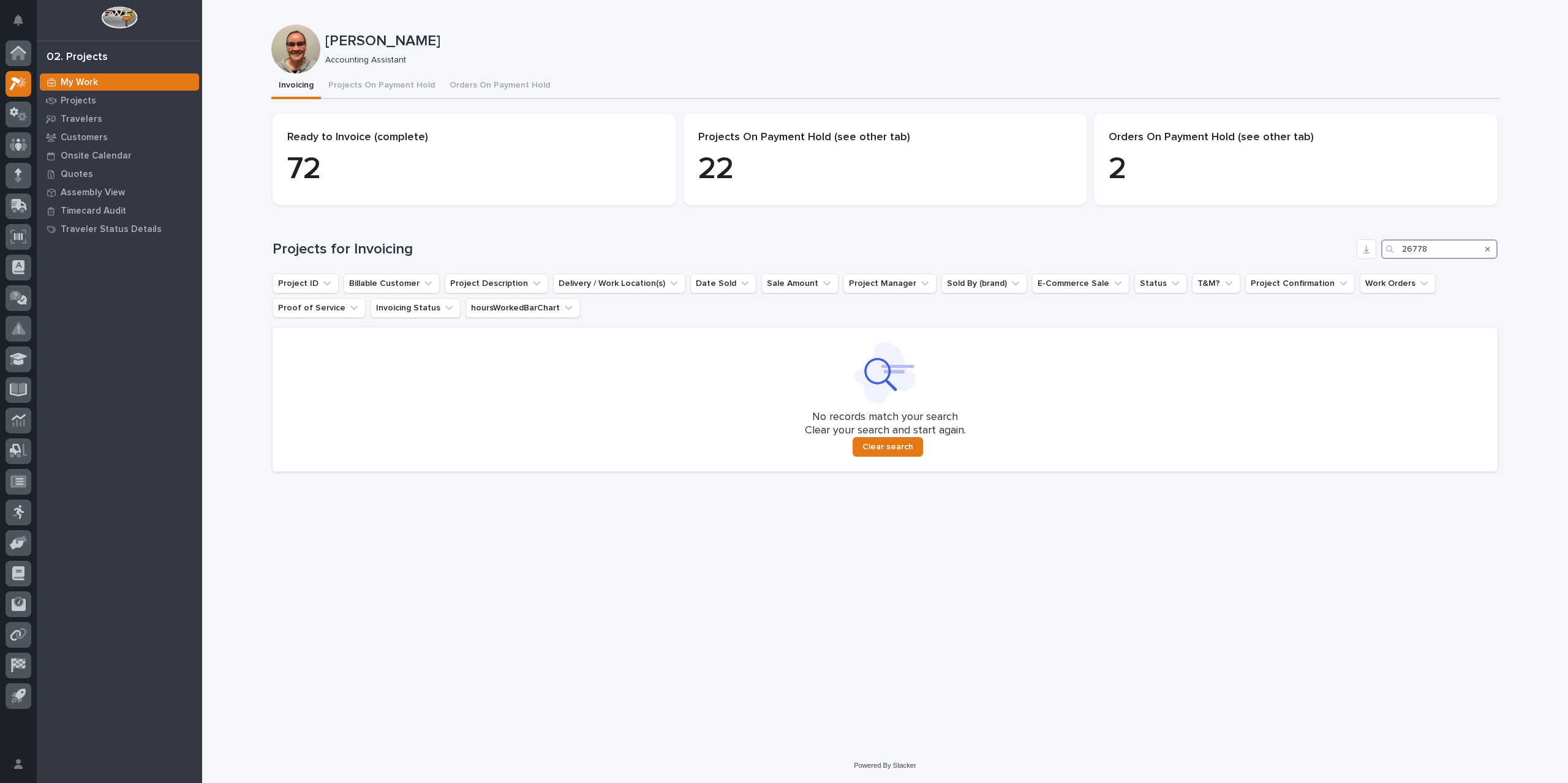
drag, startPoint x: 1439, startPoint y: 248, endPoint x: 1347, endPoint y: 255, distance: 92.3
click at [1347, 255] on div "Projects for Invoicing 26778" at bounding box center [884, 249] width 1225 height 20
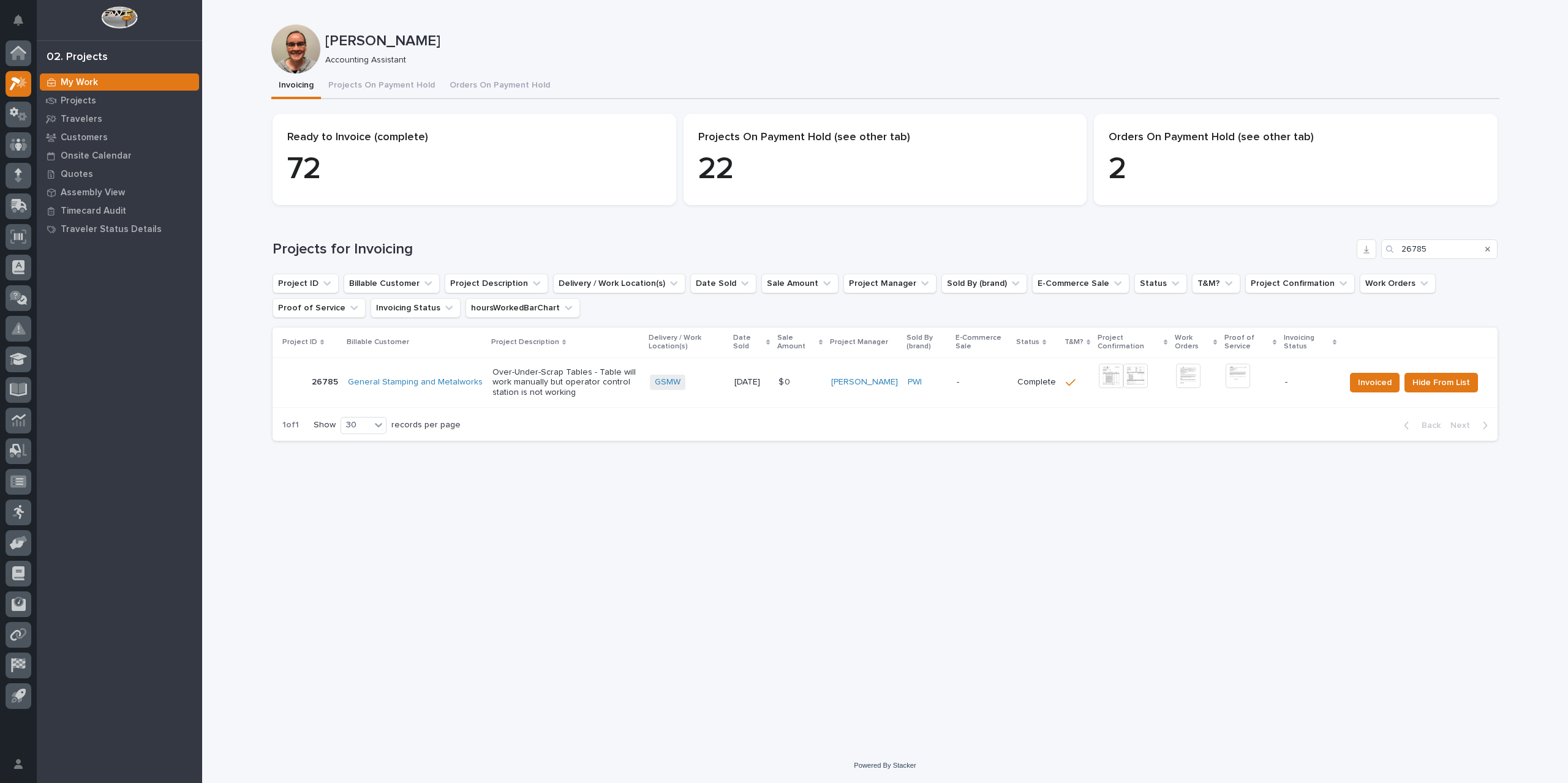
click at [1119, 374] on img at bounding box center [1111, 376] width 25 height 25
click at [1235, 380] on img at bounding box center [1238, 376] width 25 height 25
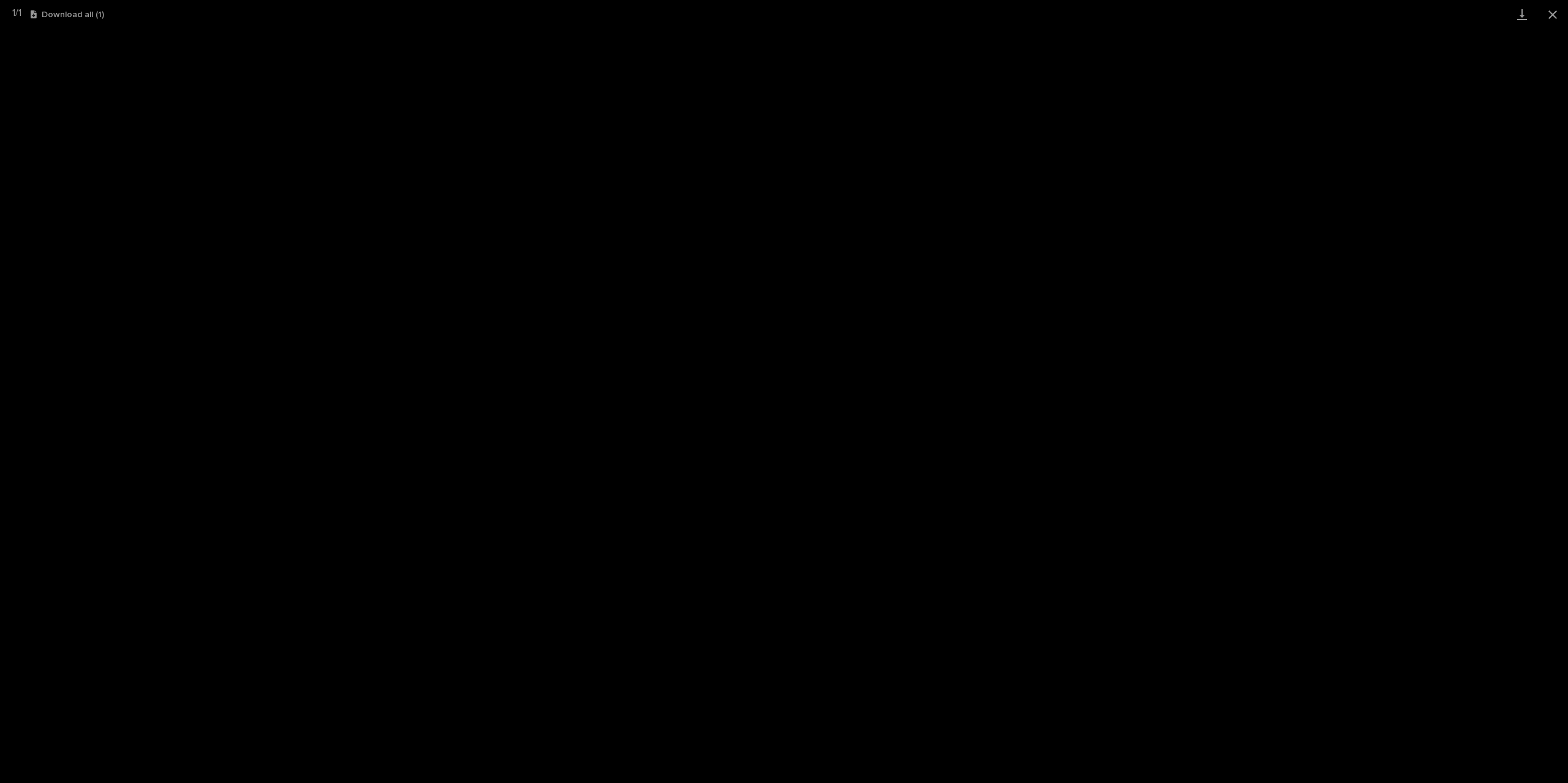
drag, startPoint x: 1550, startPoint y: 11, endPoint x: 1250, endPoint y: 11, distance: 300.0
click at [1547, 11] on button "Close gallery" at bounding box center [1552, 14] width 30 height 29
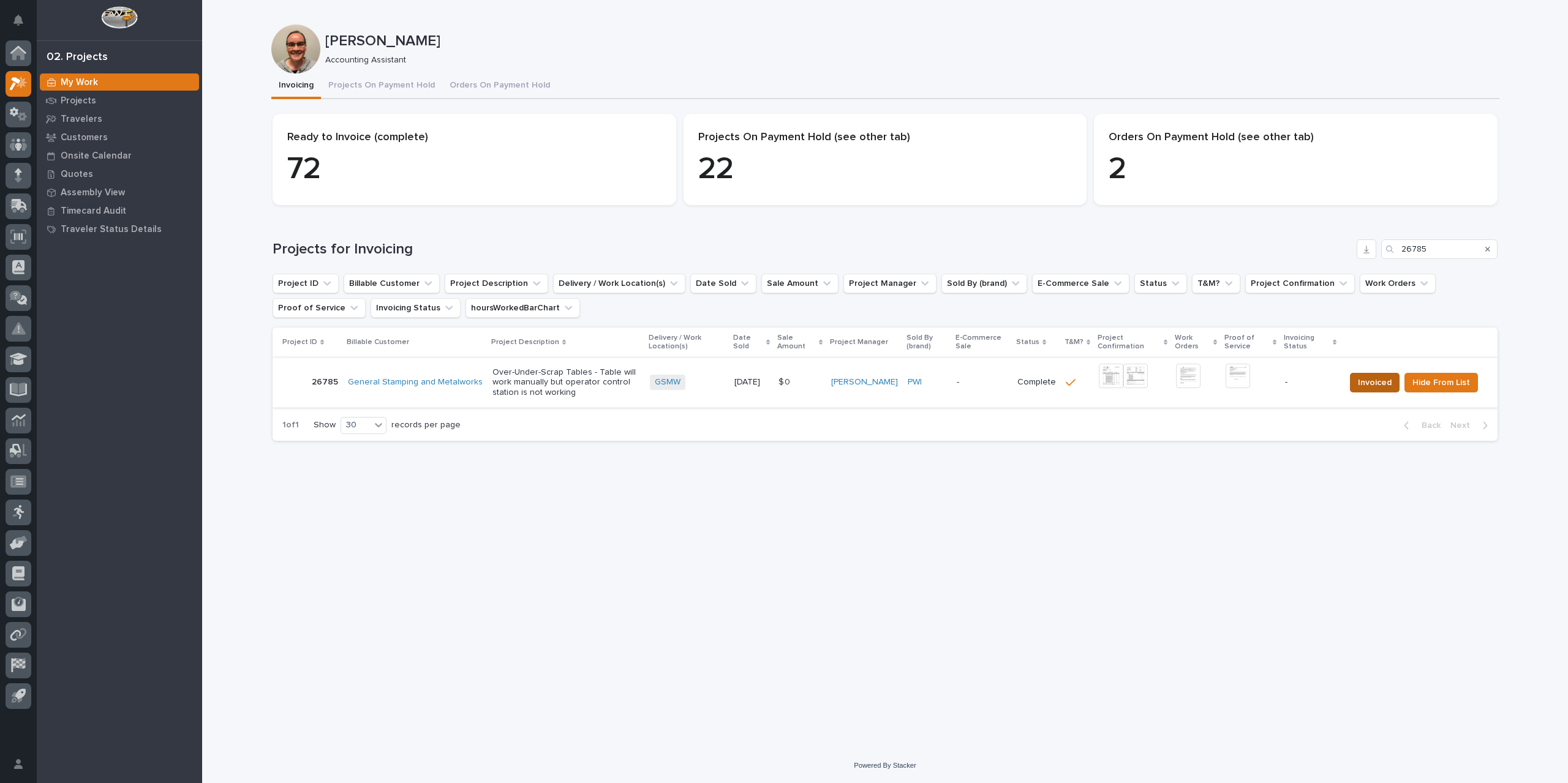
click at [1390, 379] on span "Invoiced" at bounding box center [1375, 383] width 34 height 15
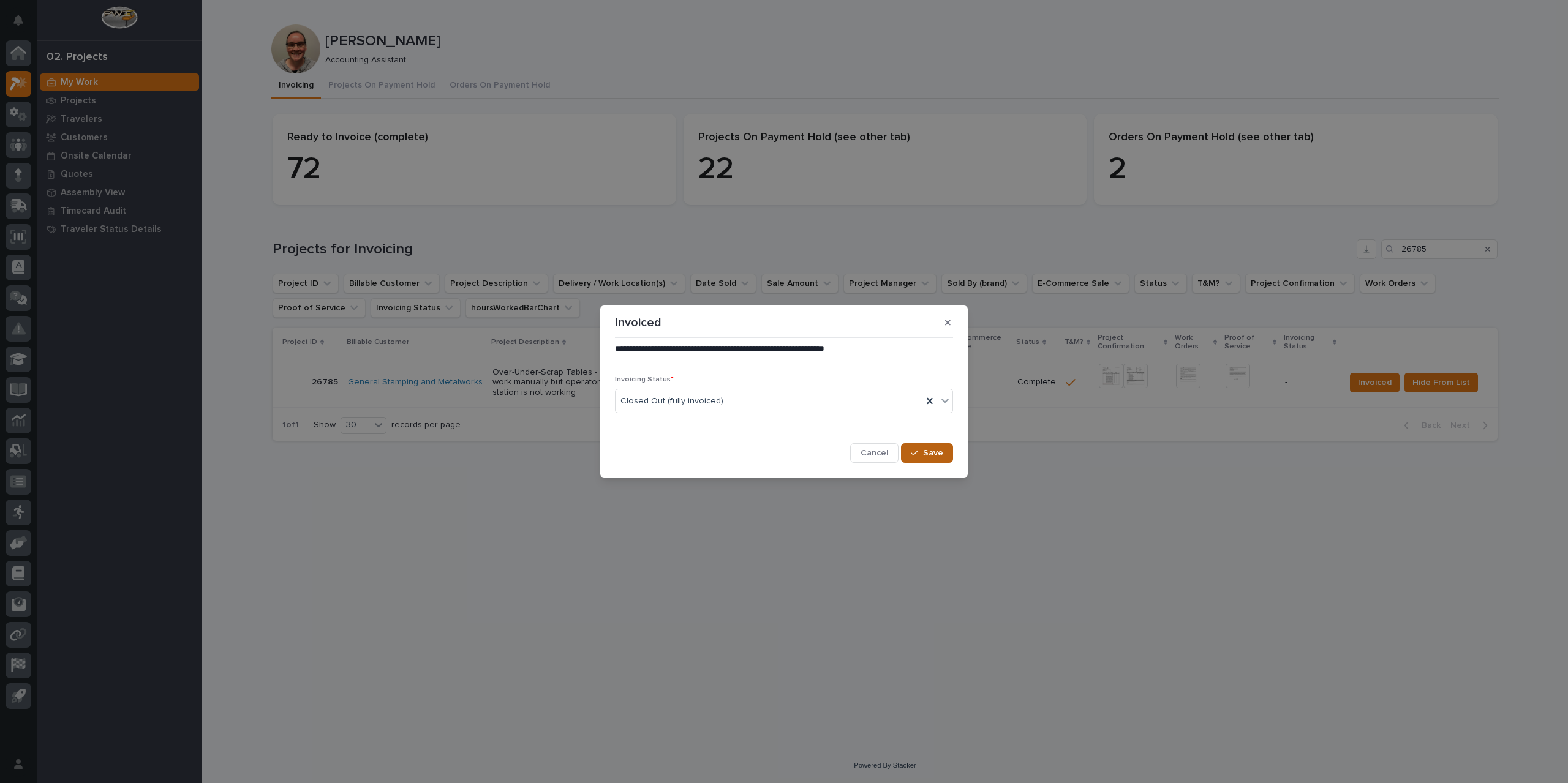
click at [917, 453] on icon "button" at bounding box center [914, 453] width 7 height 8
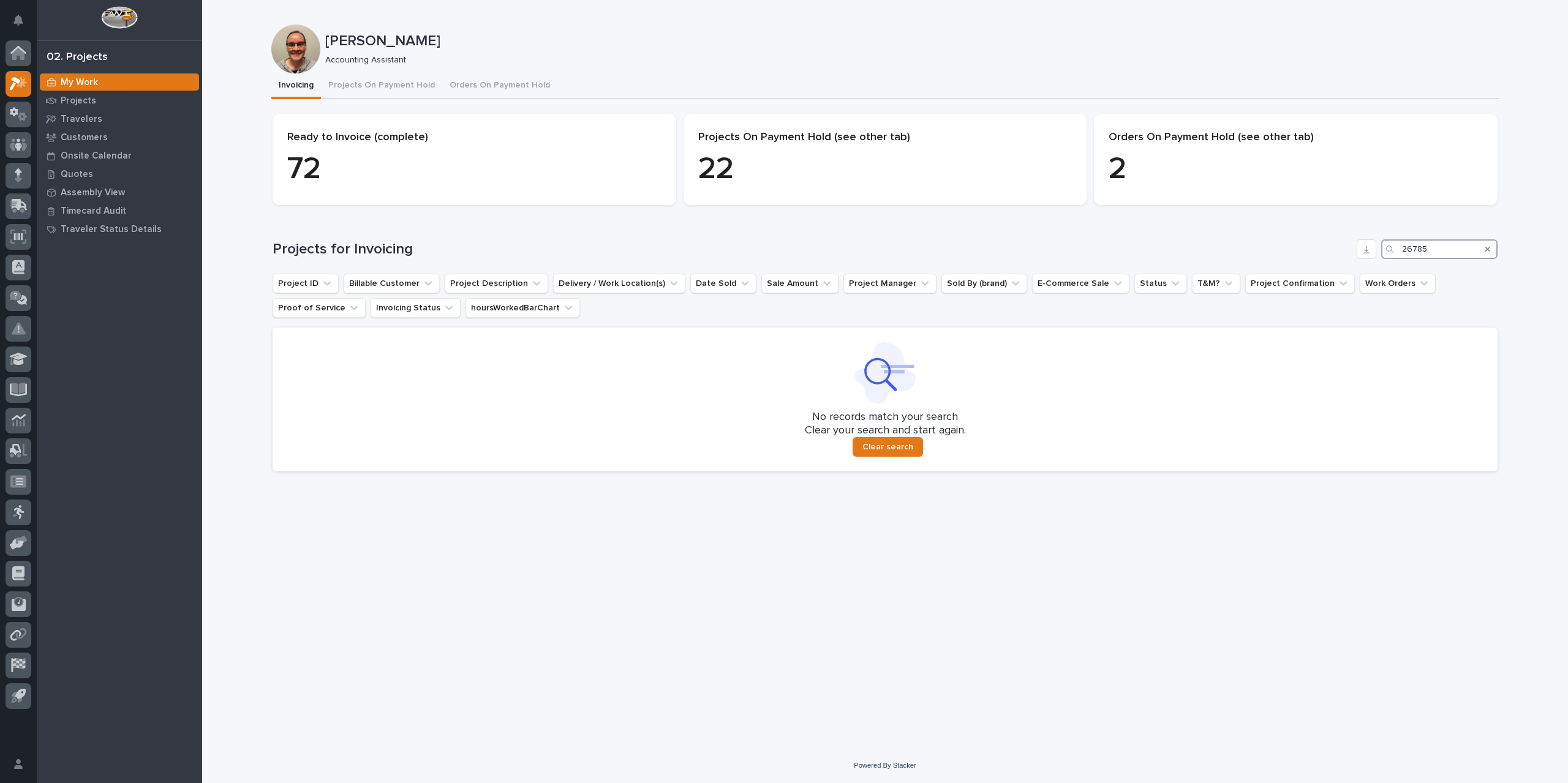
click at [1453, 248] on input "26785" at bounding box center [1439, 249] width 116 height 20
type input "26787"
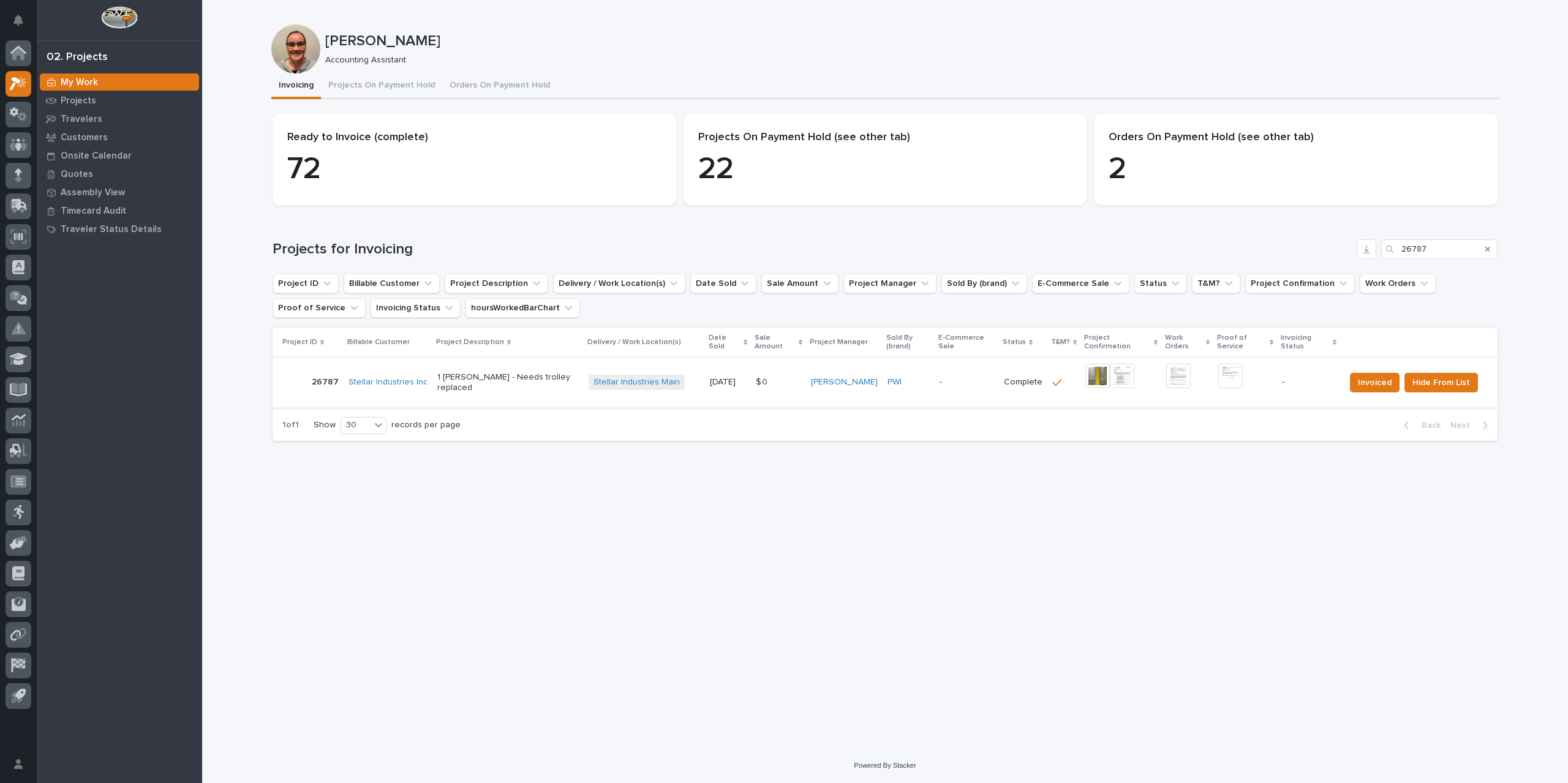
click at [1117, 371] on img at bounding box center [1122, 376] width 25 height 25
click at [1119, 373] on img at bounding box center [1122, 376] width 25 height 25
click at [1228, 366] on img at bounding box center [1230, 376] width 25 height 25
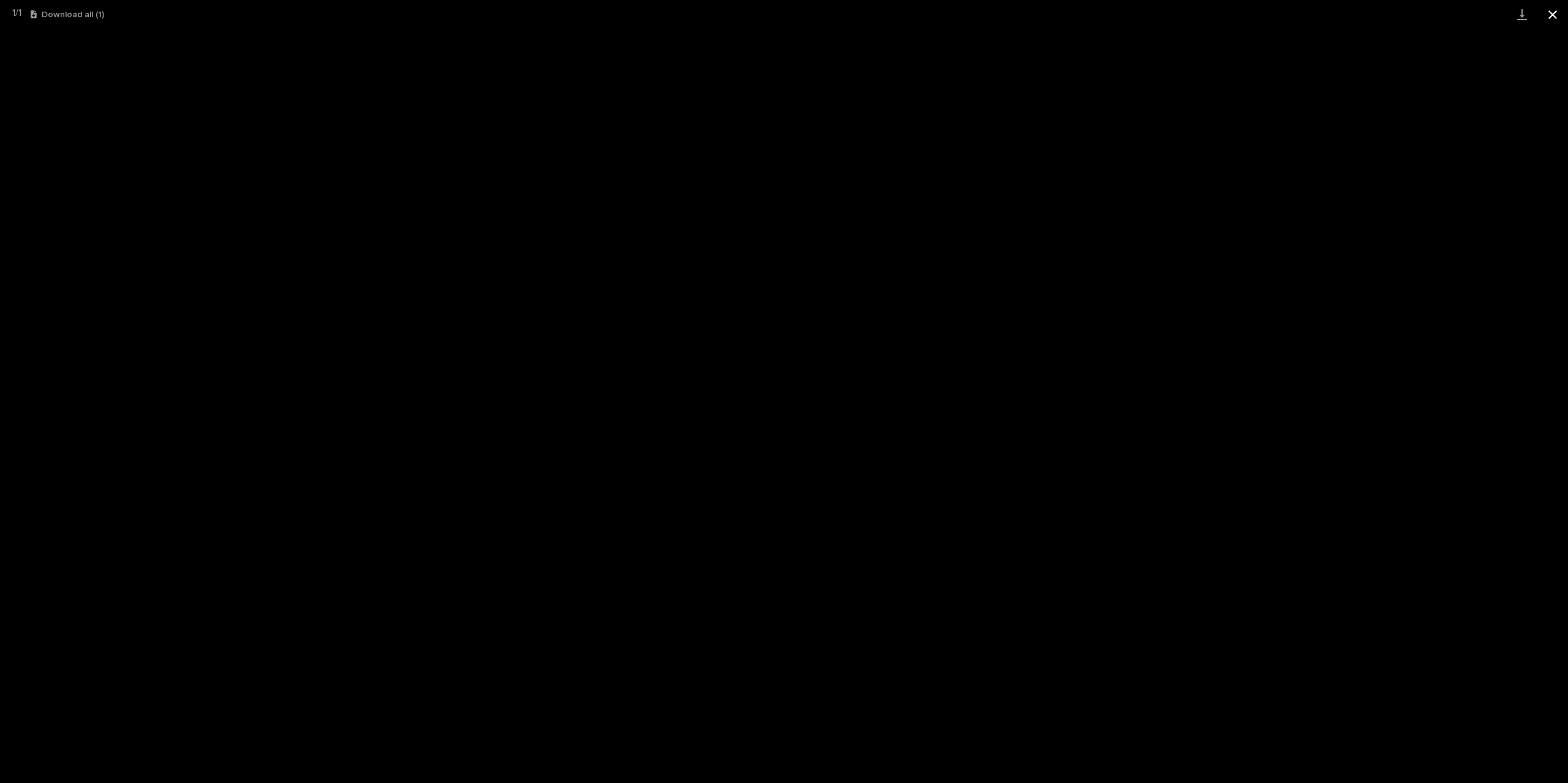
click at [1561, 11] on button "Close gallery" at bounding box center [1552, 14] width 30 height 29
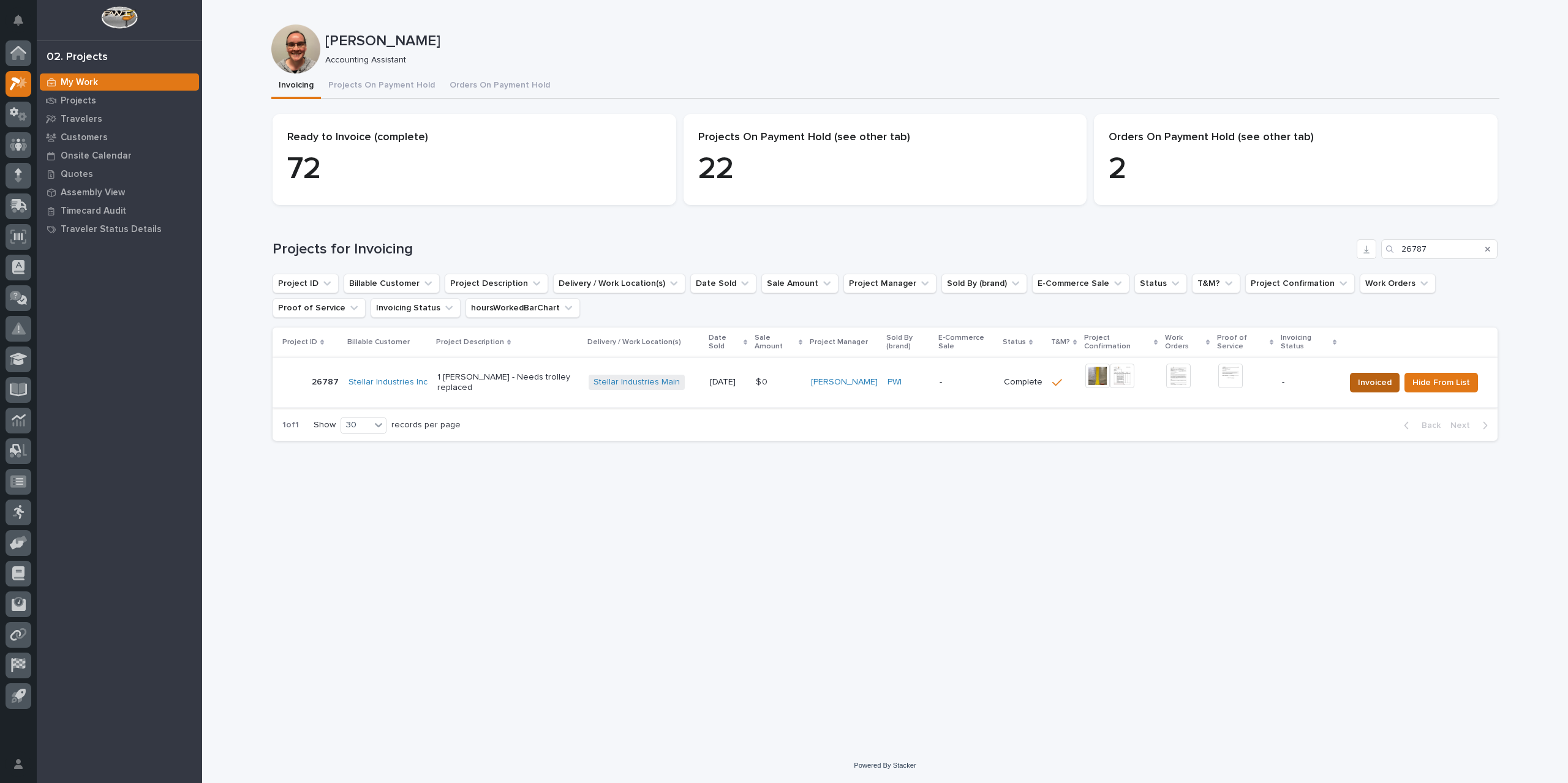
click at [1372, 376] on span "Invoiced" at bounding box center [1375, 383] width 34 height 15
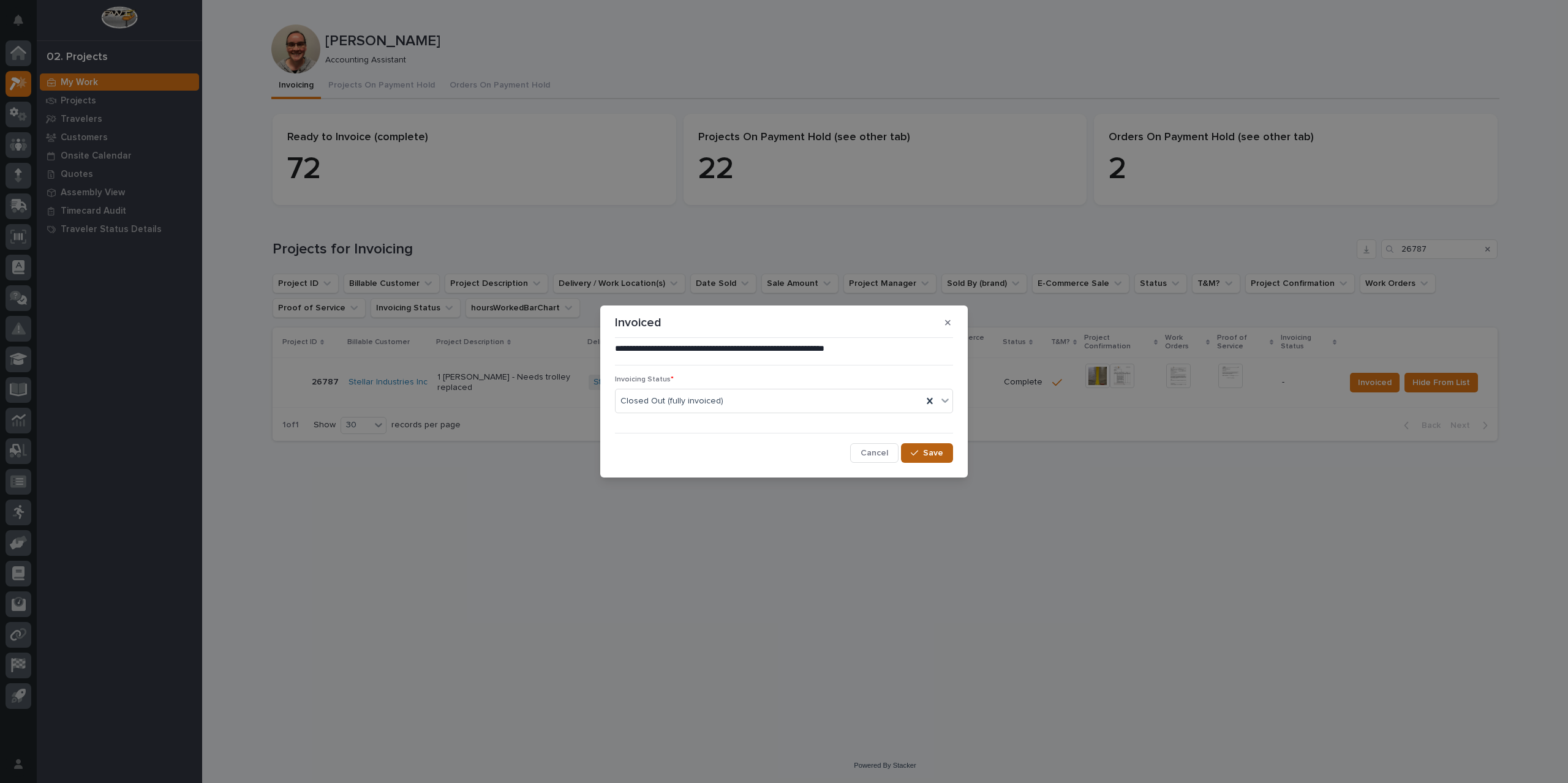
click at [930, 460] on button "Save" at bounding box center [927, 453] width 52 height 20
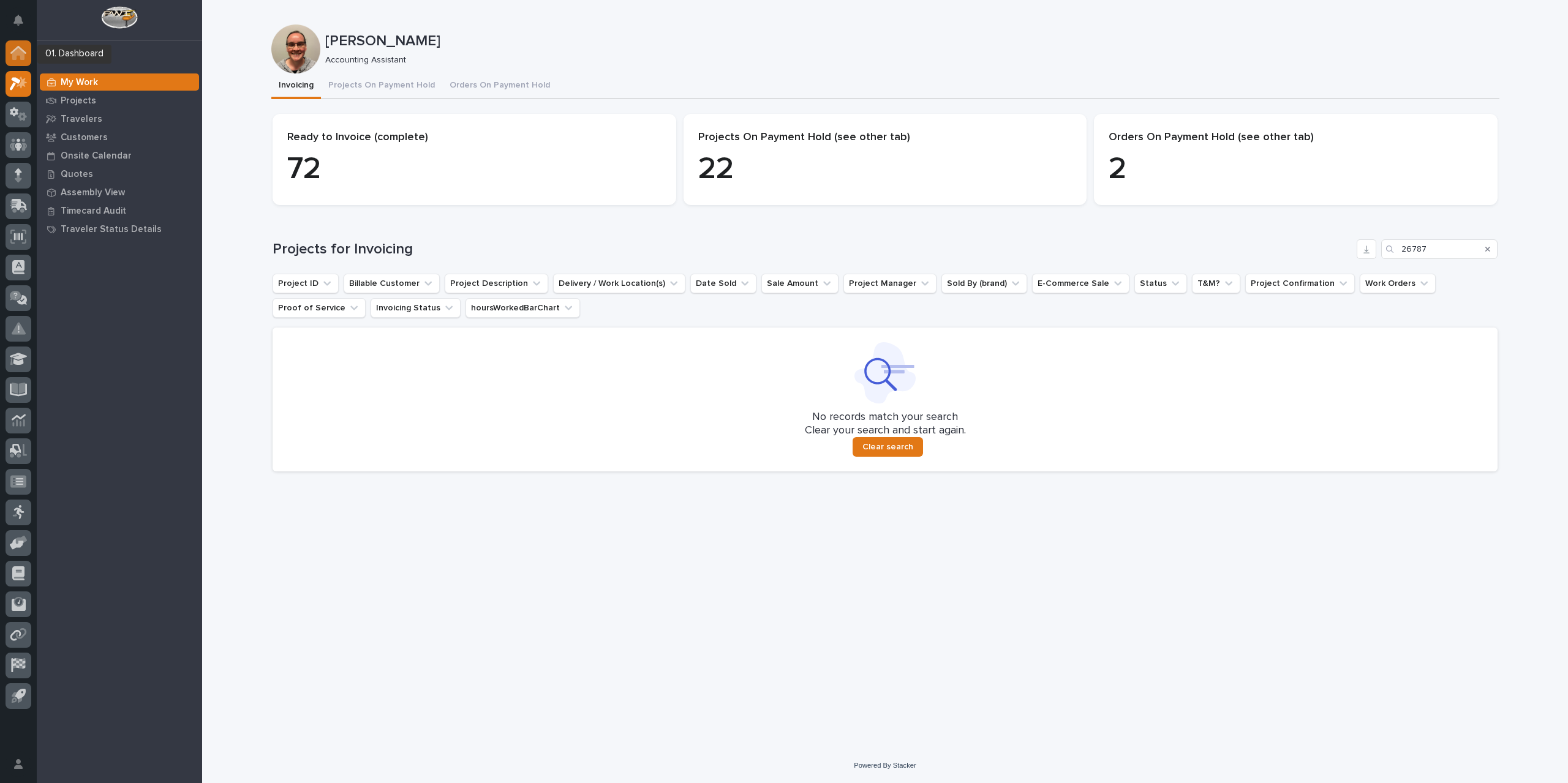
click at [23, 50] on icon at bounding box center [18, 50] width 16 height 8
